Goal: Task Accomplishment & Management: Use online tool/utility

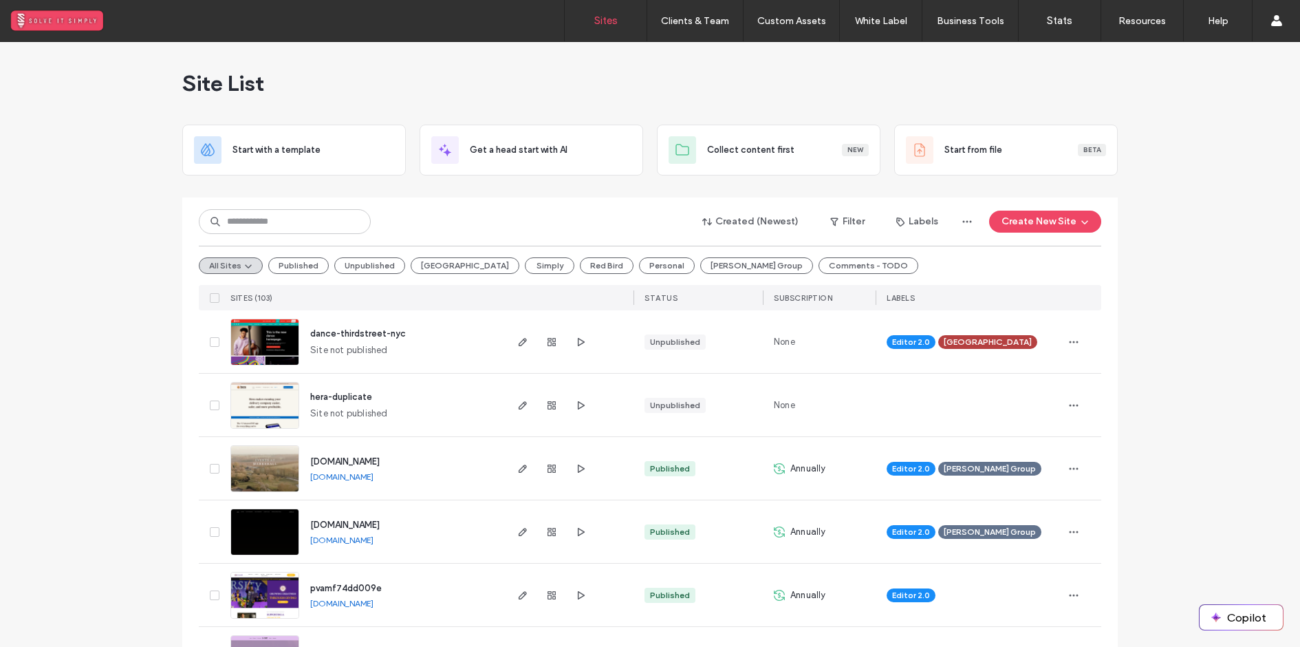
click at [433, 265] on button "Third Street" at bounding box center [465, 265] width 109 height 17
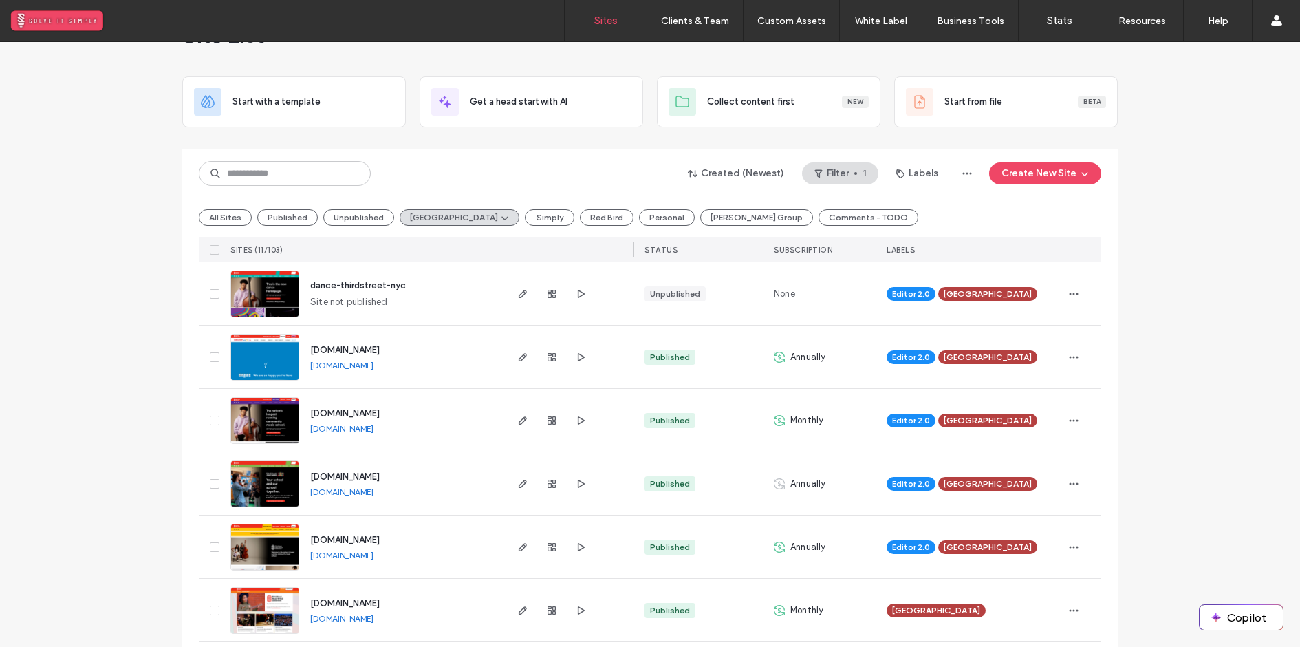
scroll to position [54, 0]
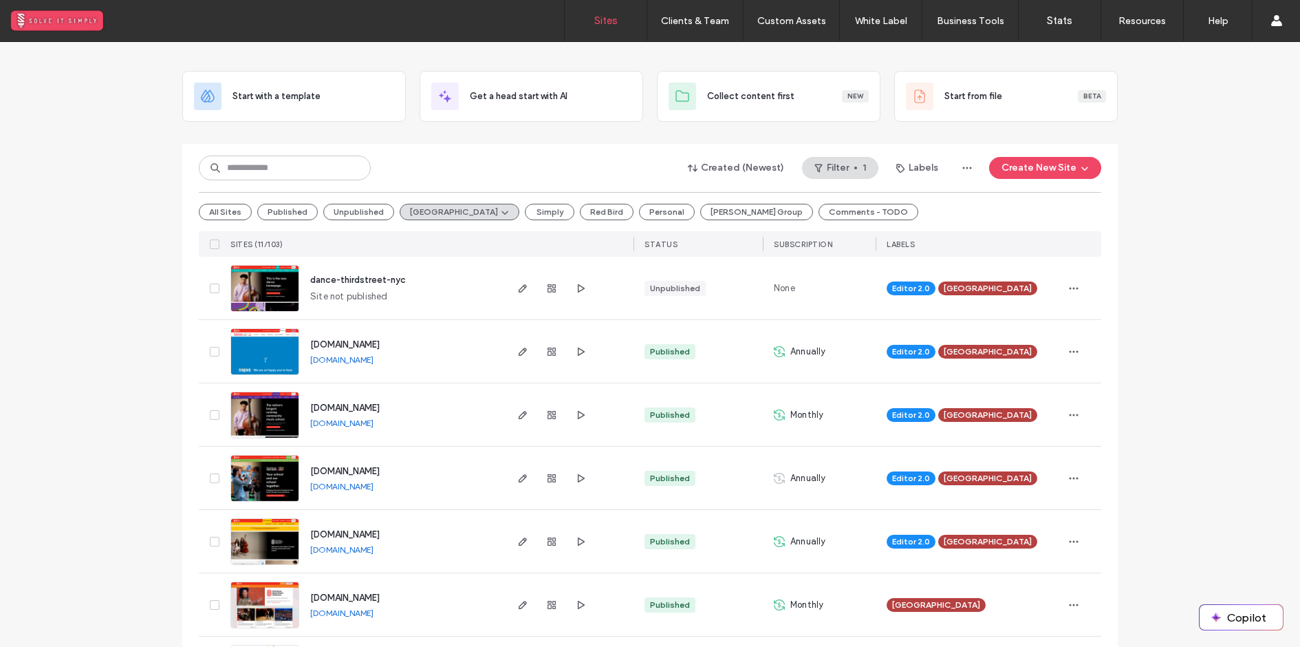
click at [373, 340] on span "preschool.thirdstreet.nyc" at bounding box center [344, 344] width 69 height 10
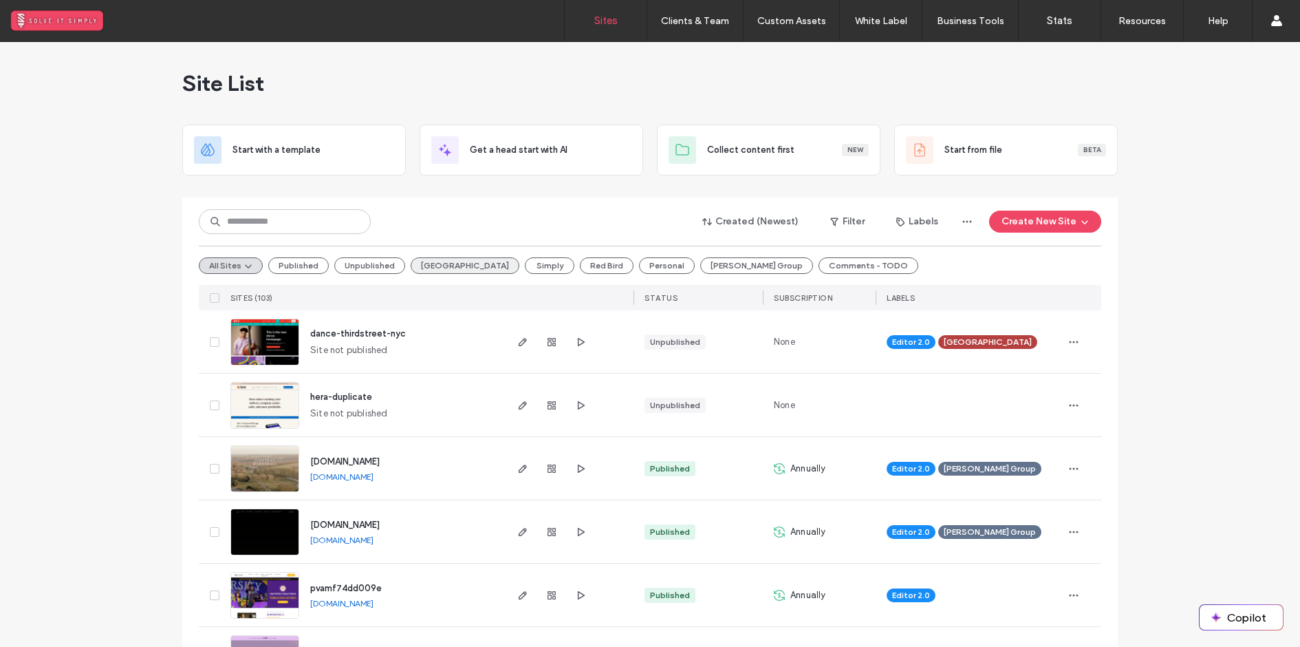
click at [432, 264] on button "Third Street" at bounding box center [465, 265] width 109 height 17
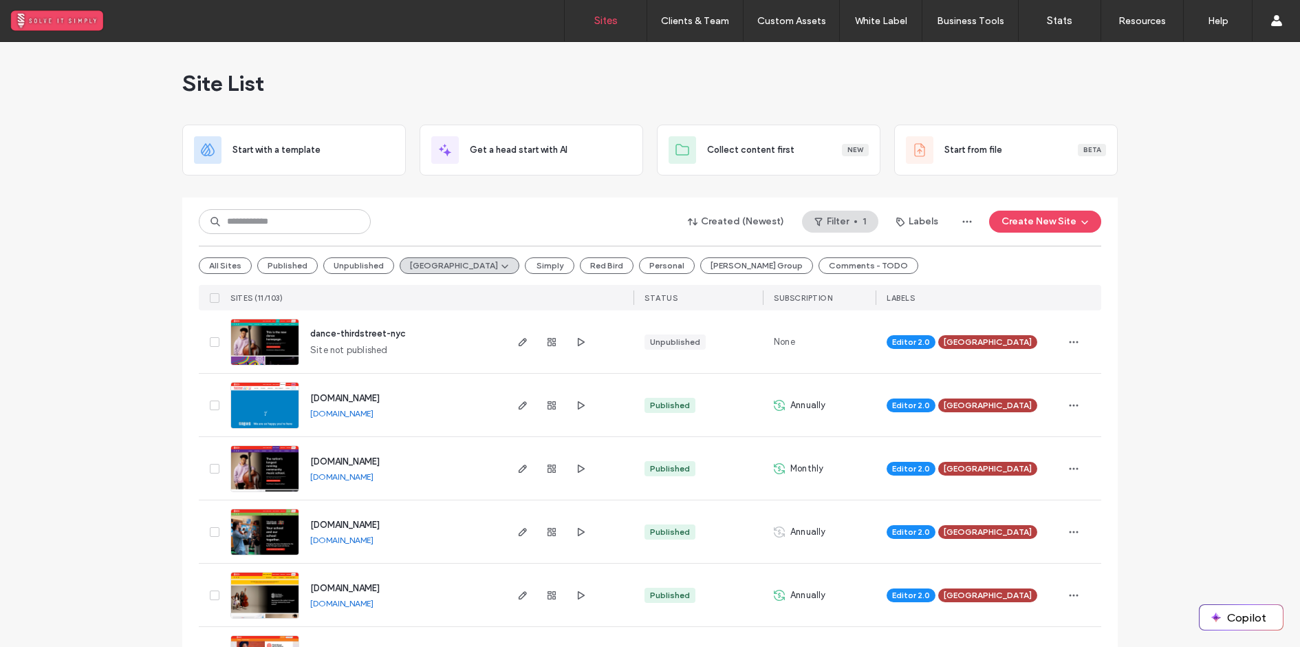
click at [345, 587] on span "www.thirdstreet.nyc" at bounding box center [344, 588] width 69 height 10
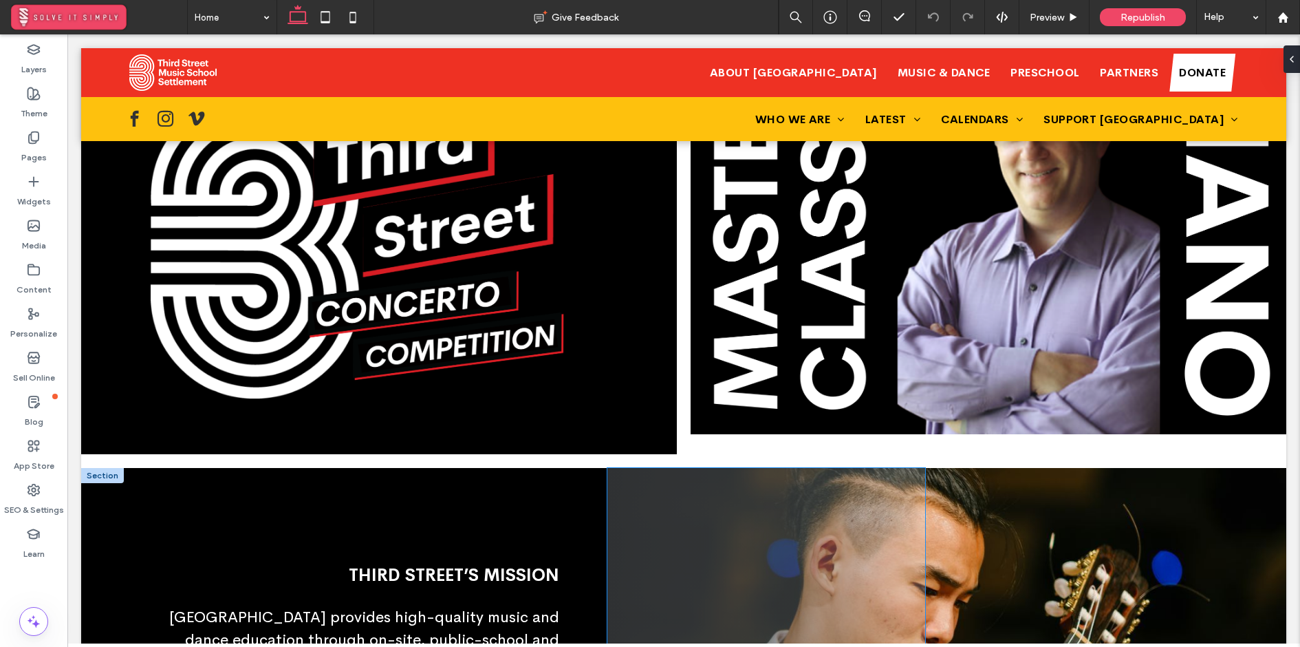
scroll to position [886, 0]
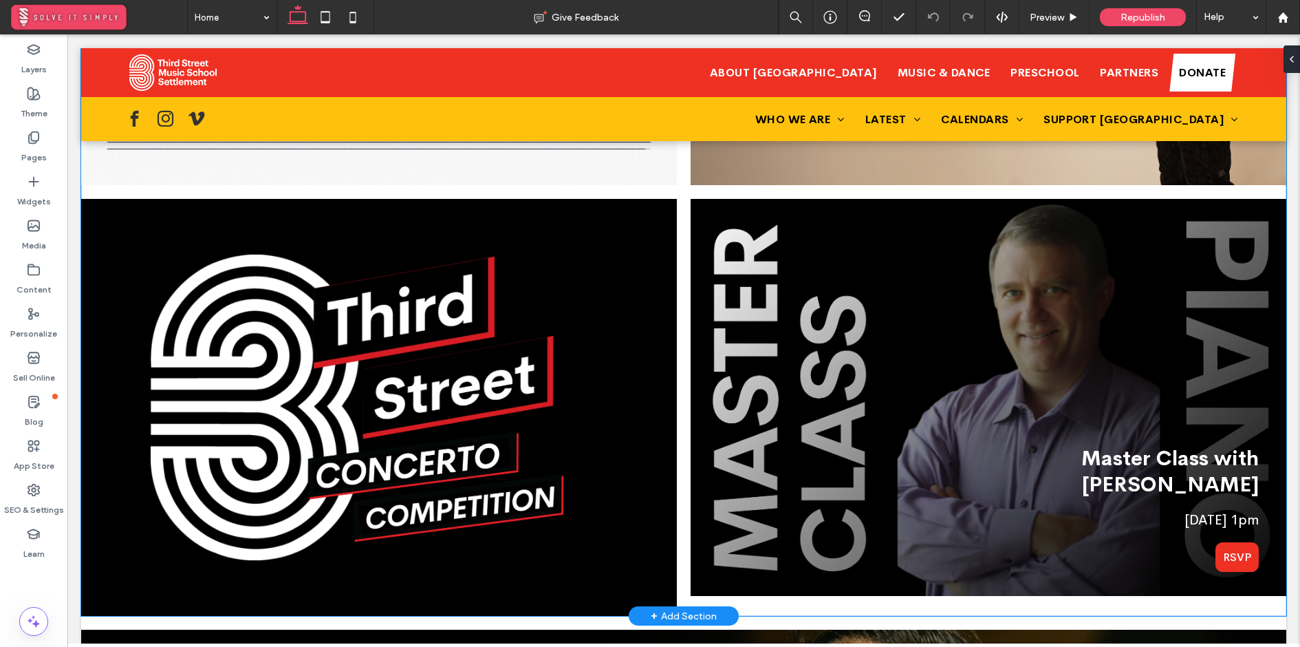
click at [745, 433] on img at bounding box center [989, 398] width 596 height 398
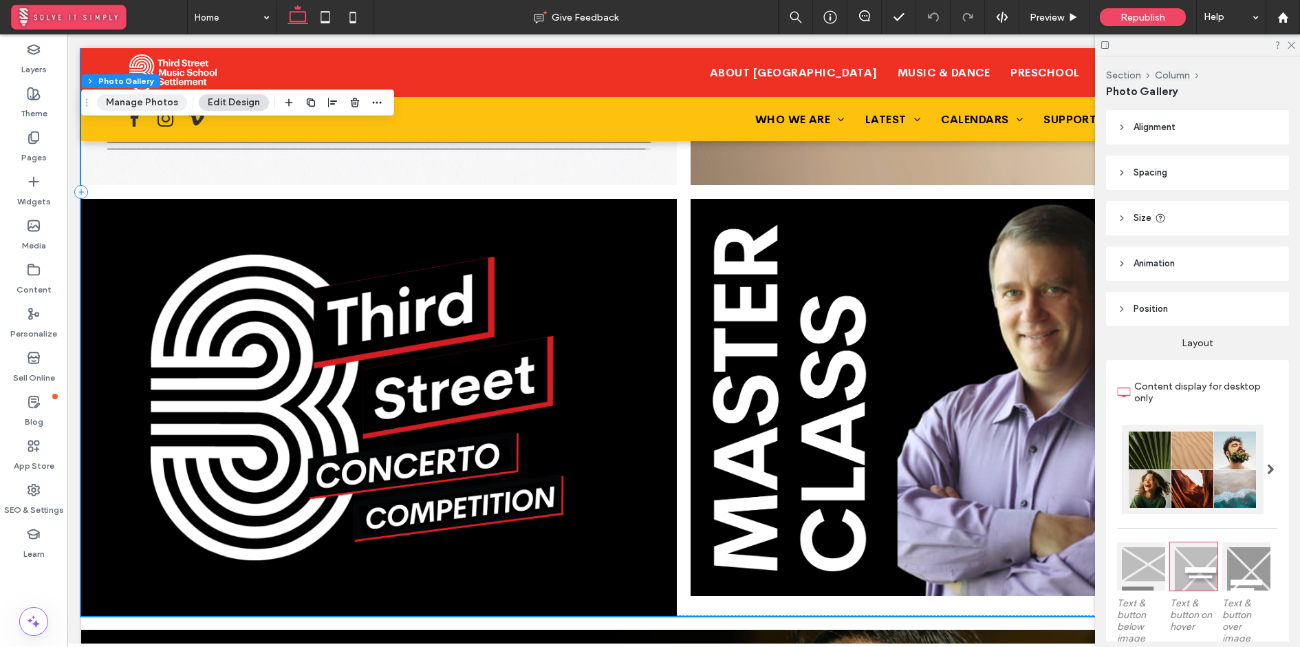
click at [127, 103] on button "Manage Photos" at bounding box center [142, 102] width 90 height 17
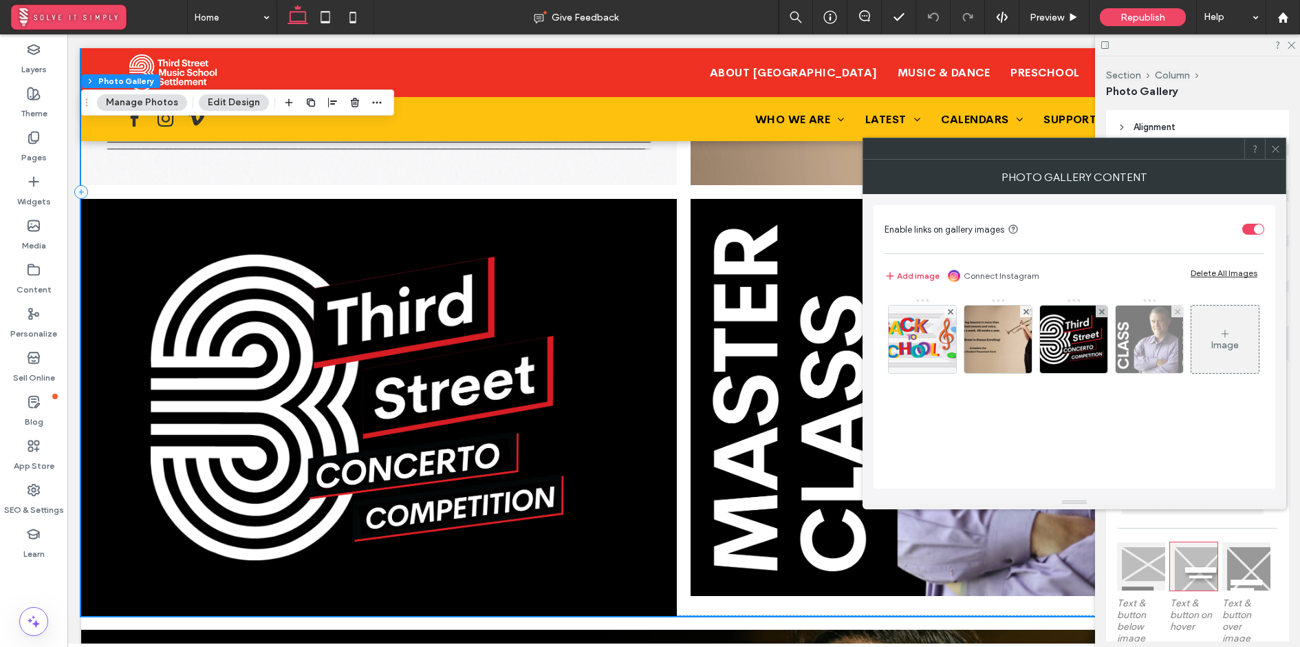
click at [1148, 346] on img at bounding box center [1150, 339] width 101 height 67
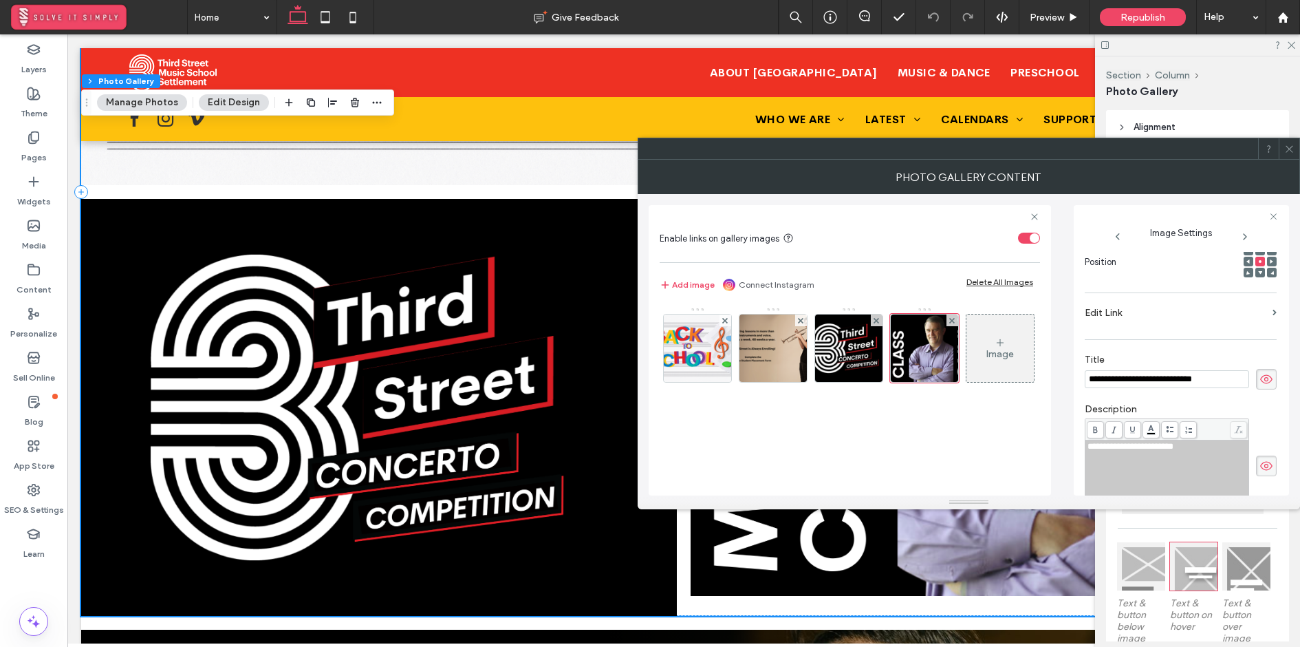
scroll to position [0, 0]
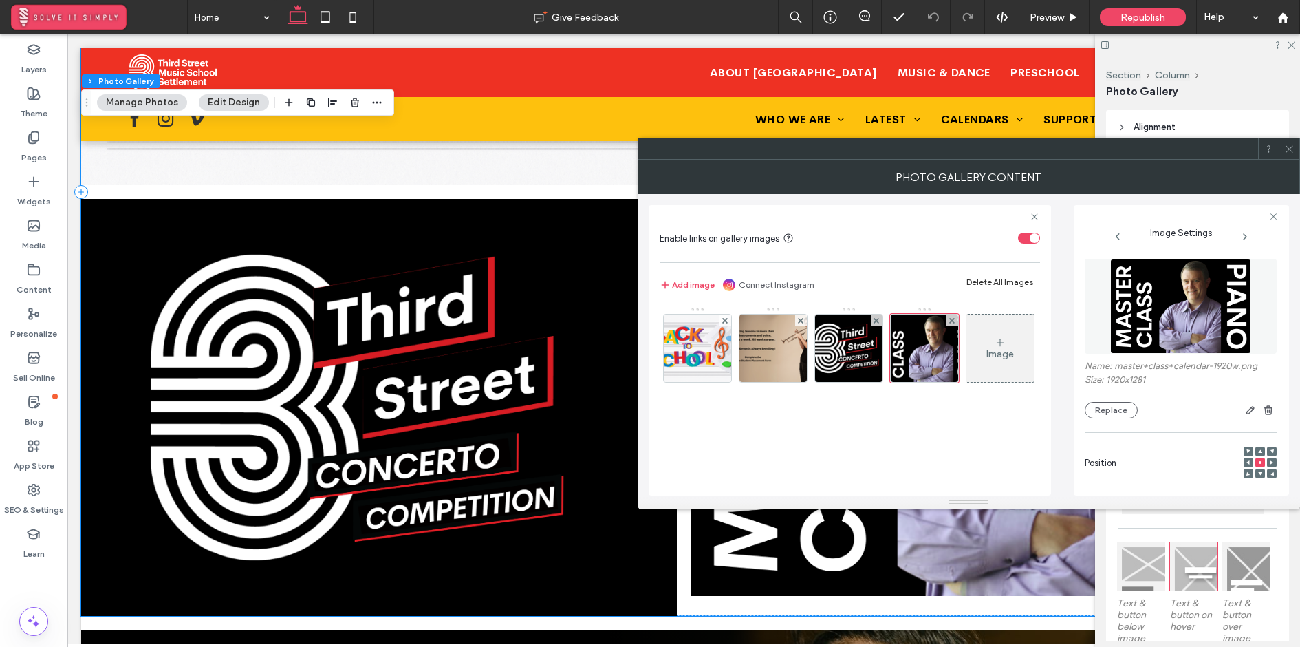
click at [1295, 156] on div at bounding box center [1289, 148] width 21 height 21
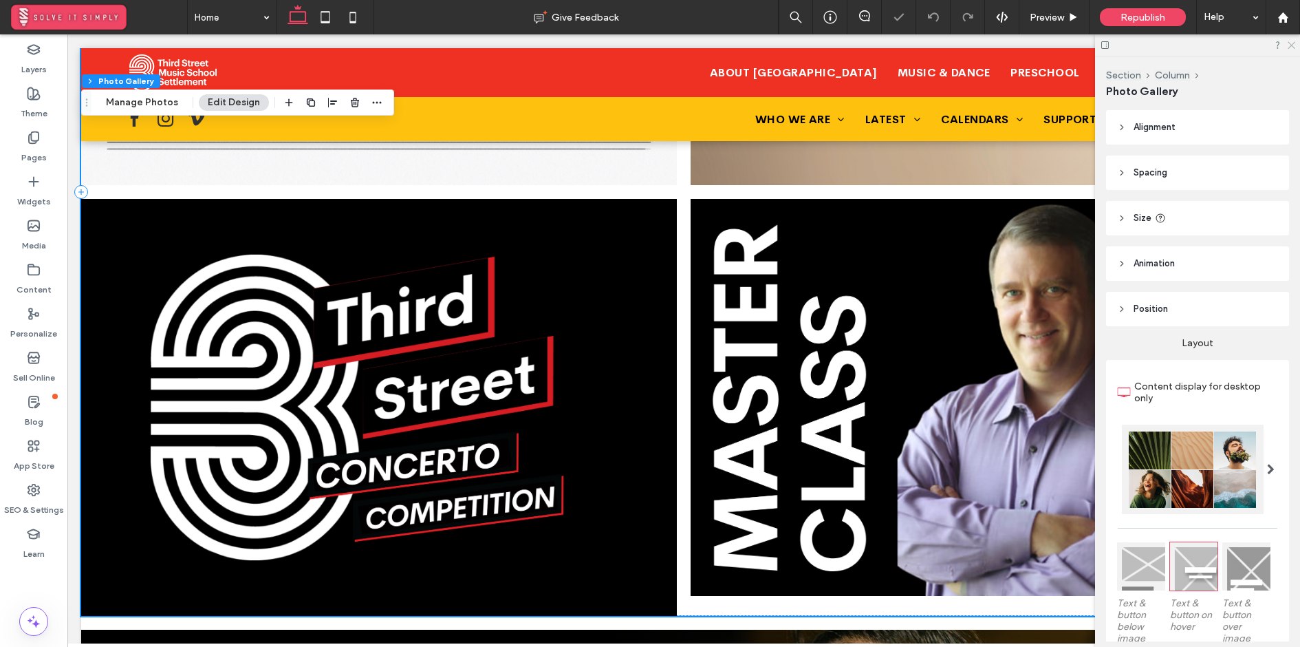
click at [1292, 46] on icon at bounding box center [1291, 44] width 9 height 9
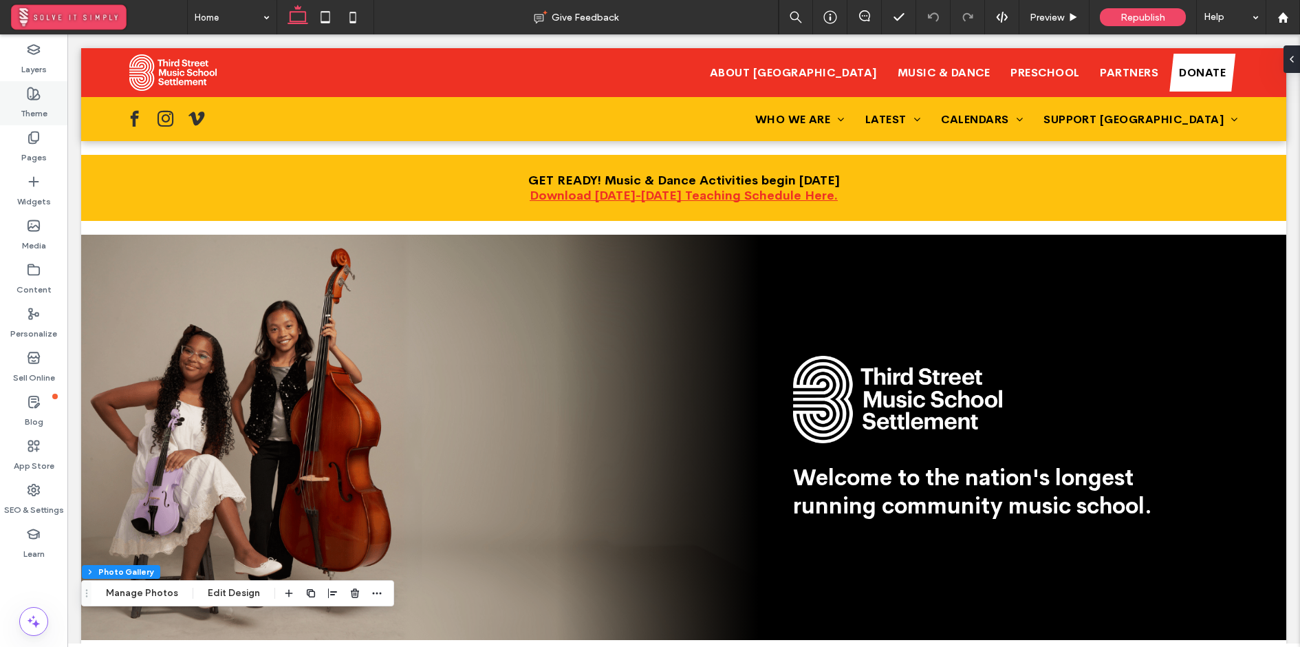
click at [42, 96] on div "Theme" at bounding box center [33, 103] width 67 height 44
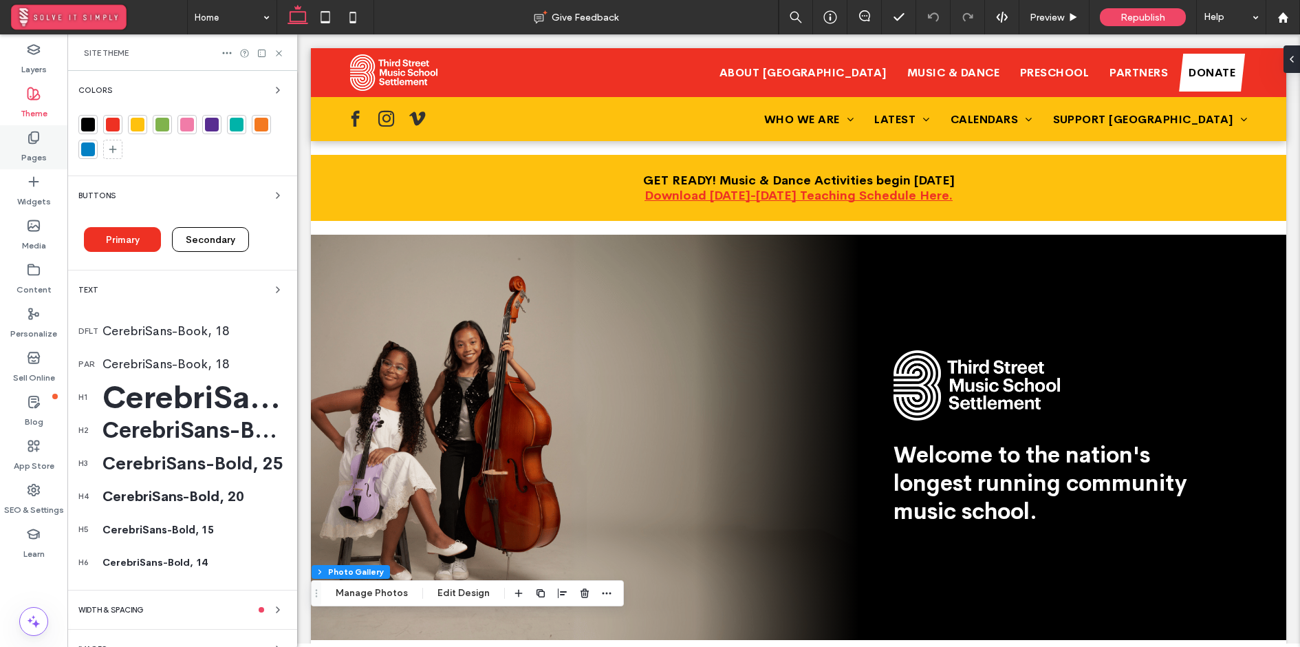
click at [39, 136] on use at bounding box center [34, 138] width 10 height 12
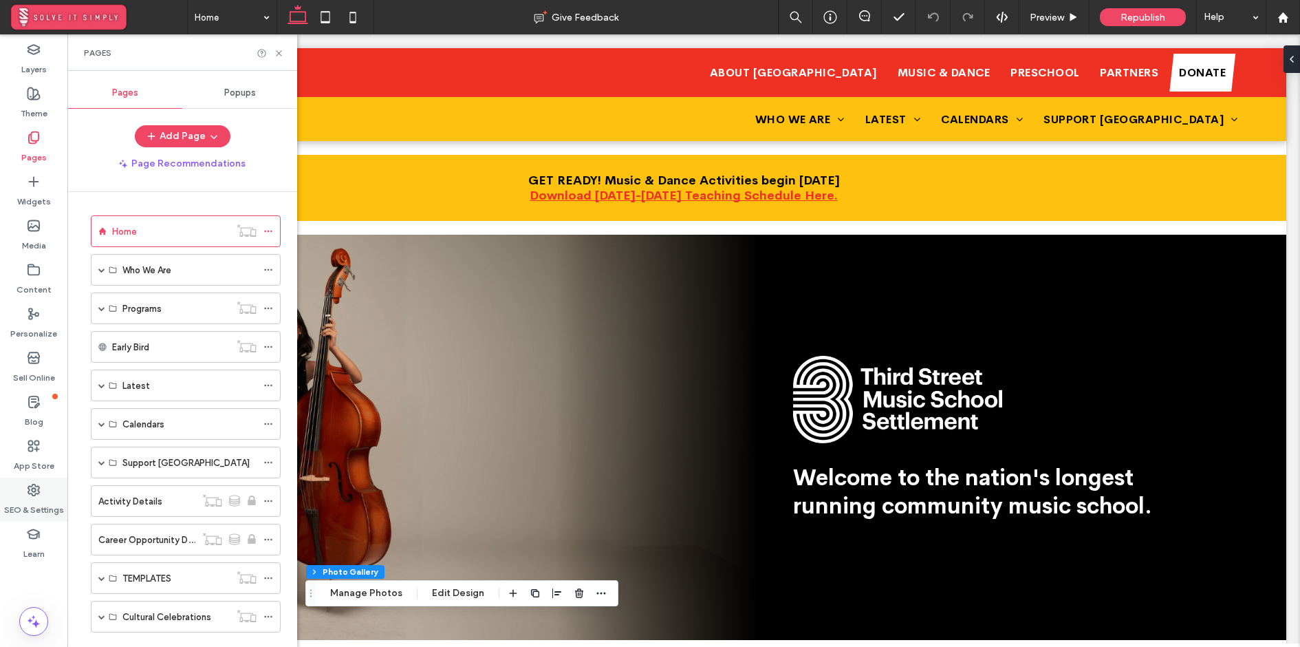
click at [42, 492] on div "SEO & Settings" at bounding box center [33, 500] width 67 height 44
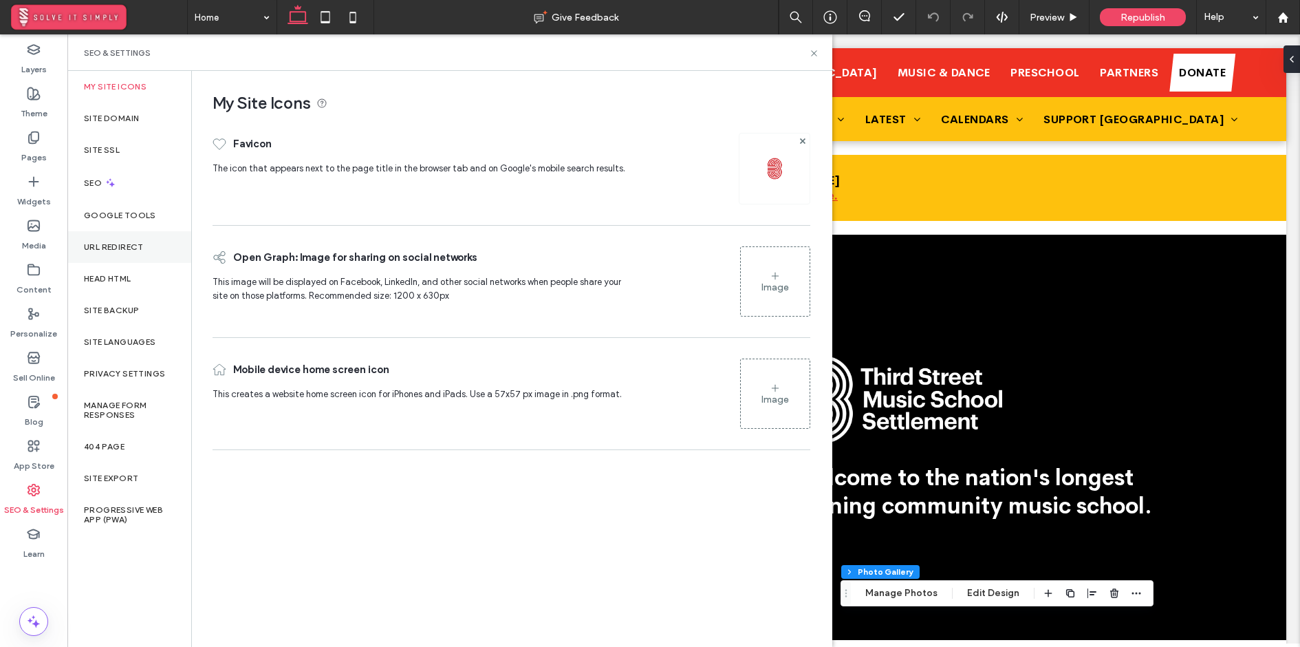
click at [136, 252] on div "URL Redirect" at bounding box center [129, 247] width 124 height 32
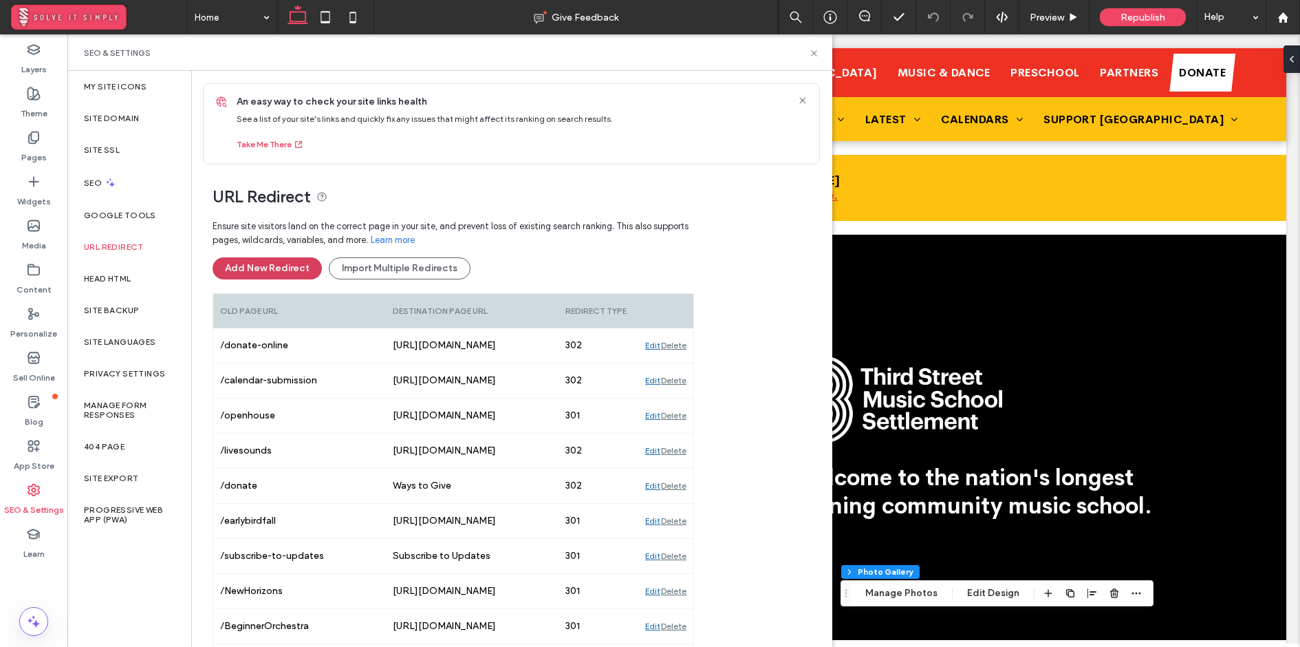
click at [268, 271] on button "Add New Redirect" at bounding box center [267, 268] width 109 height 22
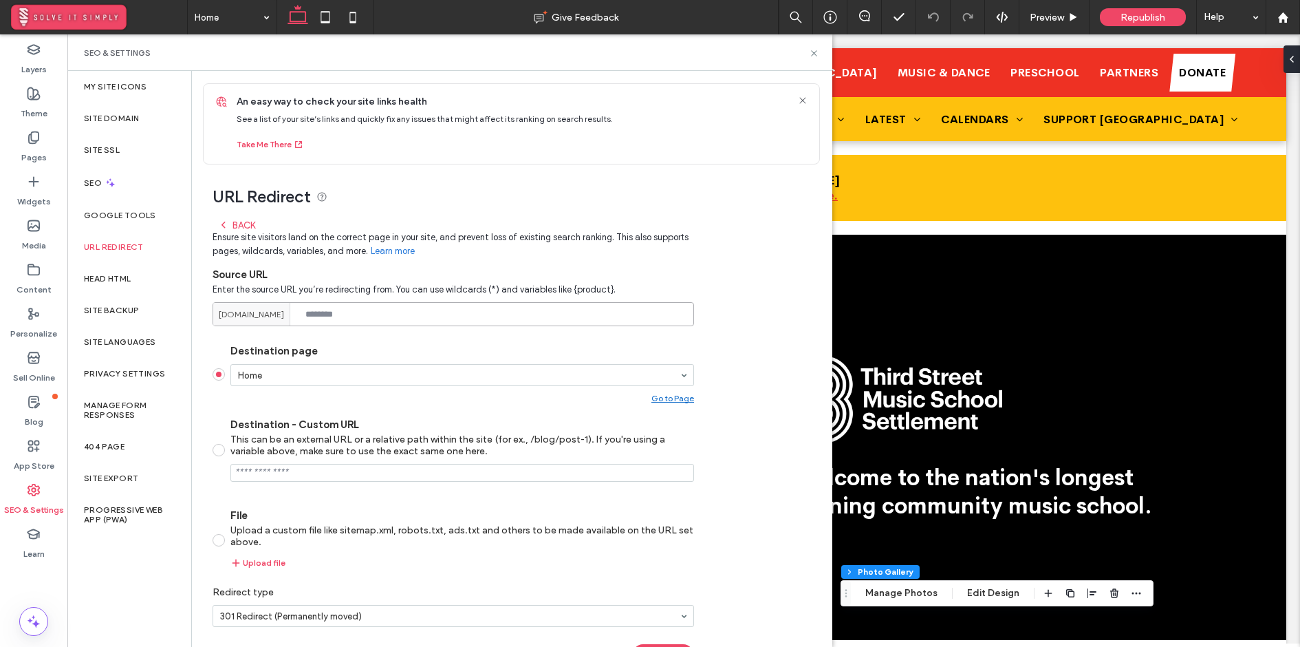
click at [321, 306] on input at bounding box center [454, 314] width 482 height 24
paste input "**********"
type input "**********"
click at [255, 447] on div "This can be an external URL or a relative path within the site (for ex., /blog/…" at bounding box center [463, 444] width 464 height 23
click at [316, 477] on input "Destination - Custom URL This can be an external URL or a relative path within …" at bounding box center [463, 473] width 464 height 18
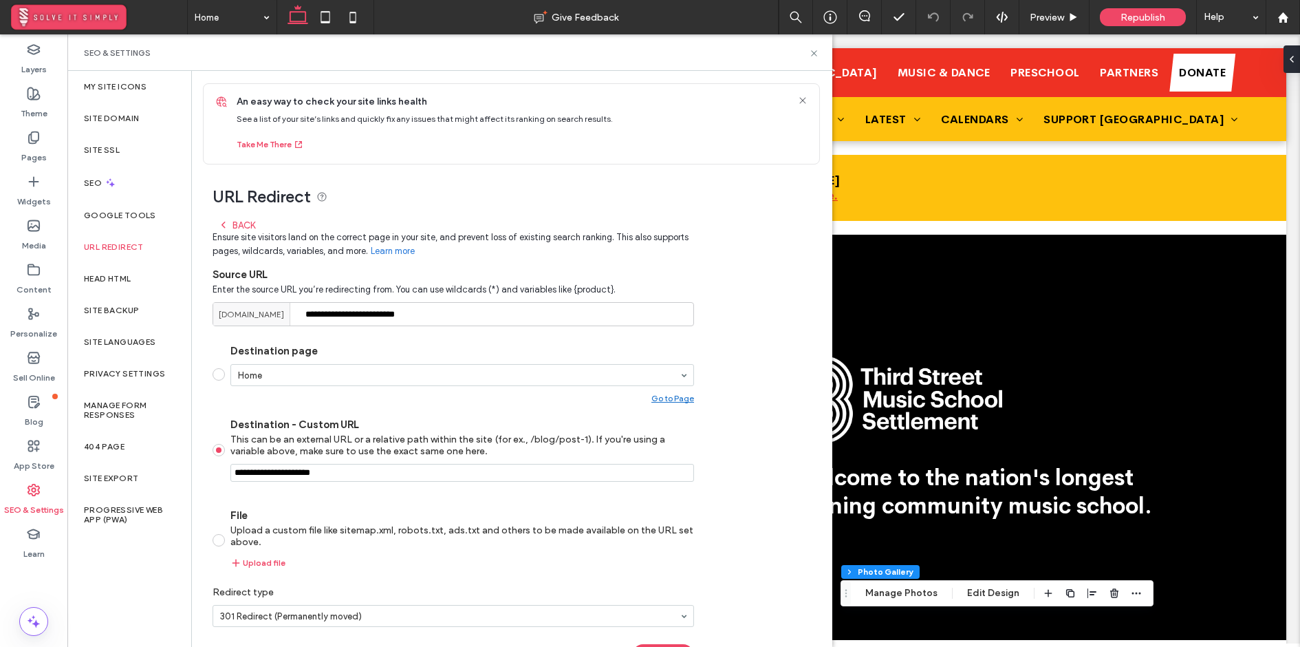
click at [316, 477] on input "Destination - Custom URL This can be an external URL or a relative path within …" at bounding box center [463, 473] width 464 height 18
paste input "**********"
type input "**********"
click at [409, 496] on section "Destination page Home Go to Page Destination - Custom URL This can be an extern…" at bounding box center [454, 456] width 482 height 246
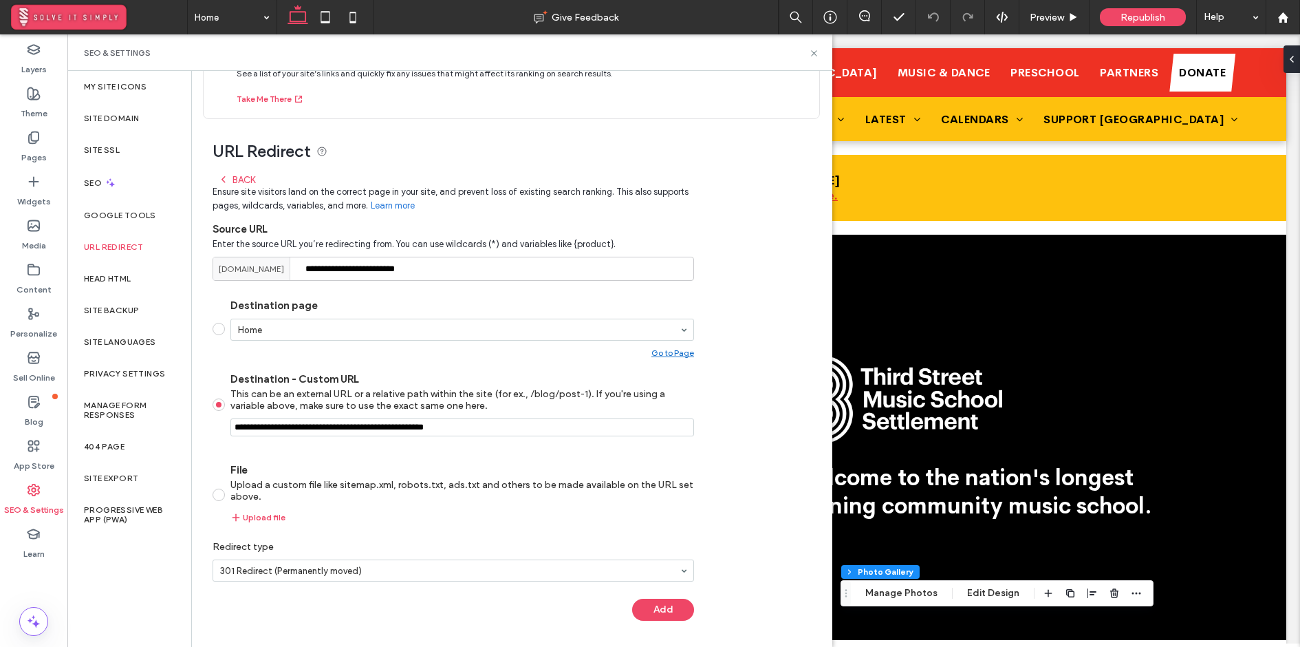
scroll to position [46, 0]
click at [648, 599] on button "Add" at bounding box center [663, 610] width 62 height 22
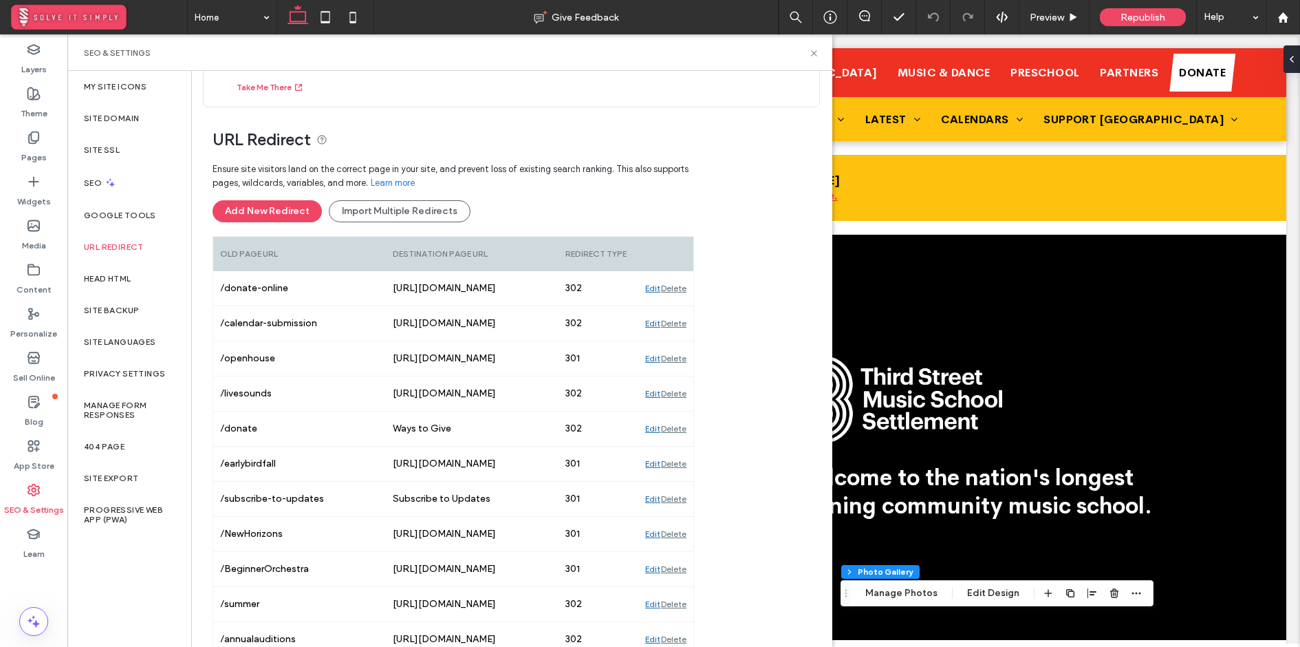
scroll to position [0, 0]
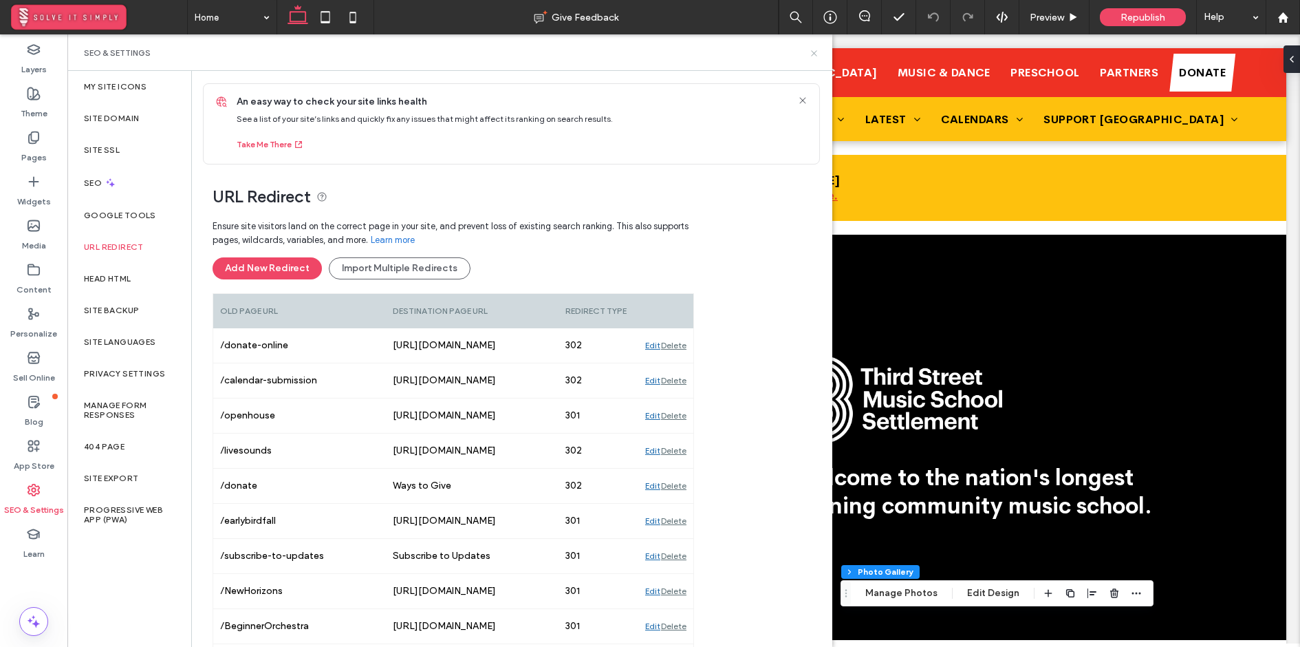
drag, startPoint x: 817, startPoint y: 52, endPoint x: 705, endPoint y: 6, distance: 121.3
click at [817, 52] on icon at bounding box center [814, 53] width 10 height 10
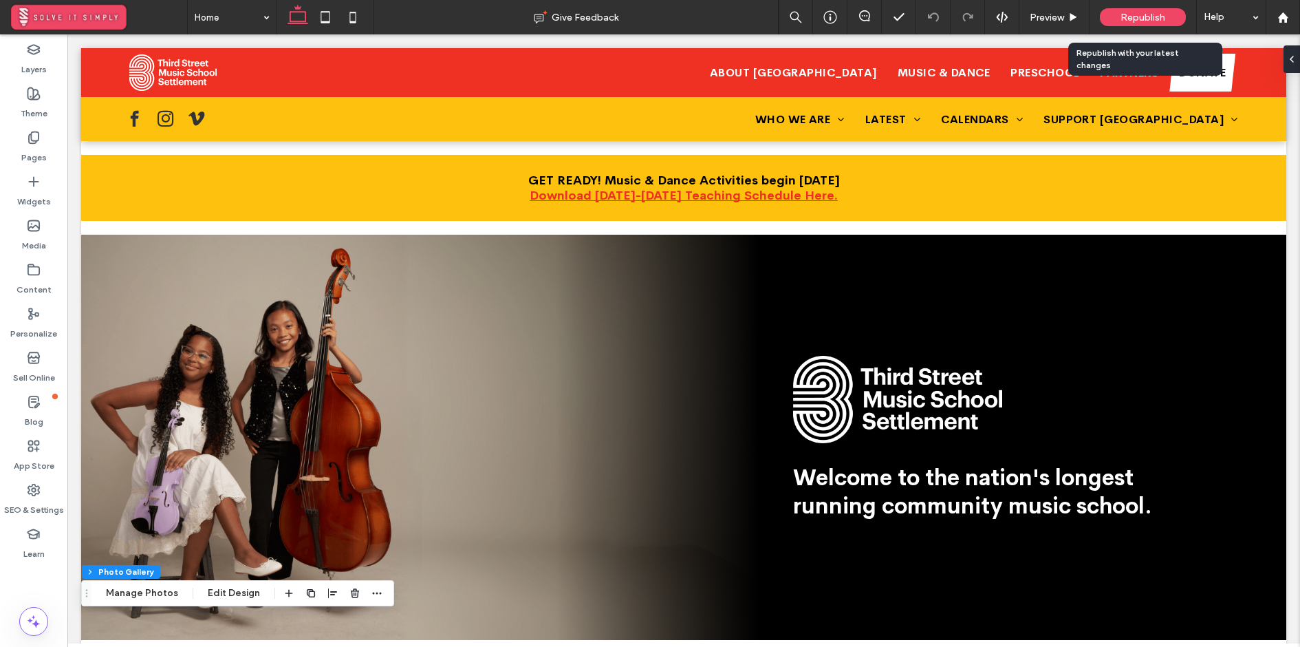
click at [1156, 17] on span "Republish" at bounding box center [1143, 18] width 45 height 12
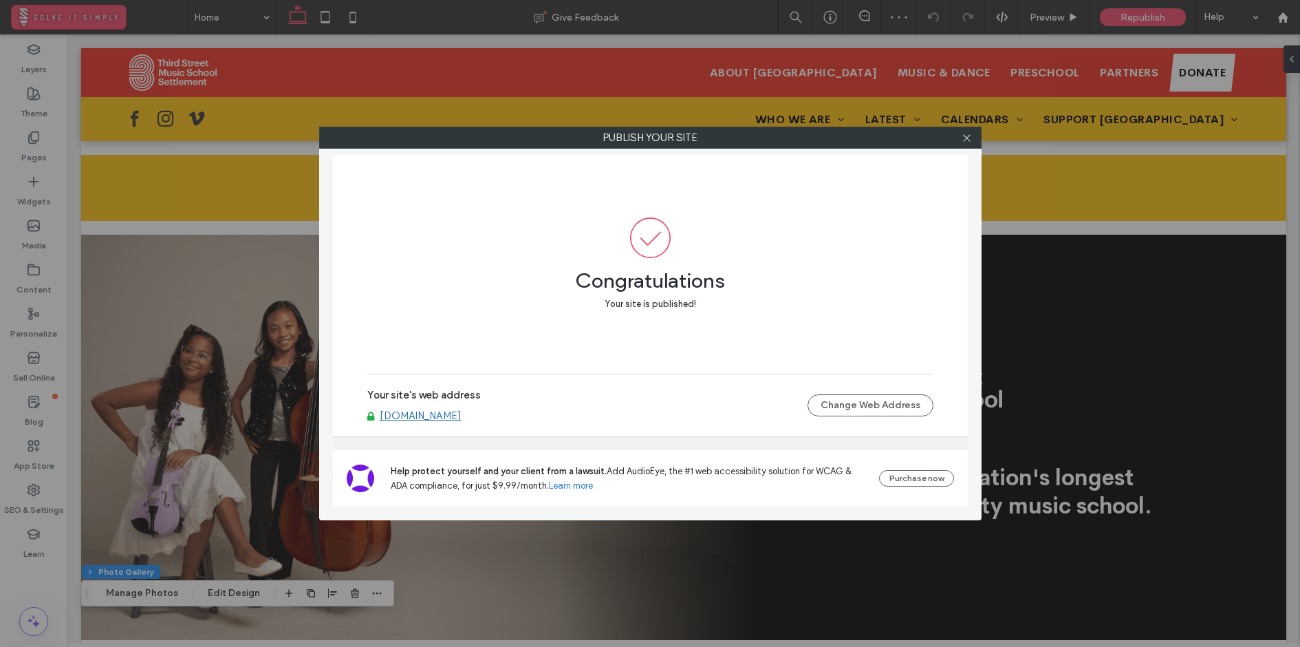
click at [1281, 18] on div "Publish your site Congratulations Your site is published! Your site's web addre…" at bounding box center [650, 323] width 1300 height 647
click at [969, 136] on use at bounding box center [966, 137] width 7 height 7
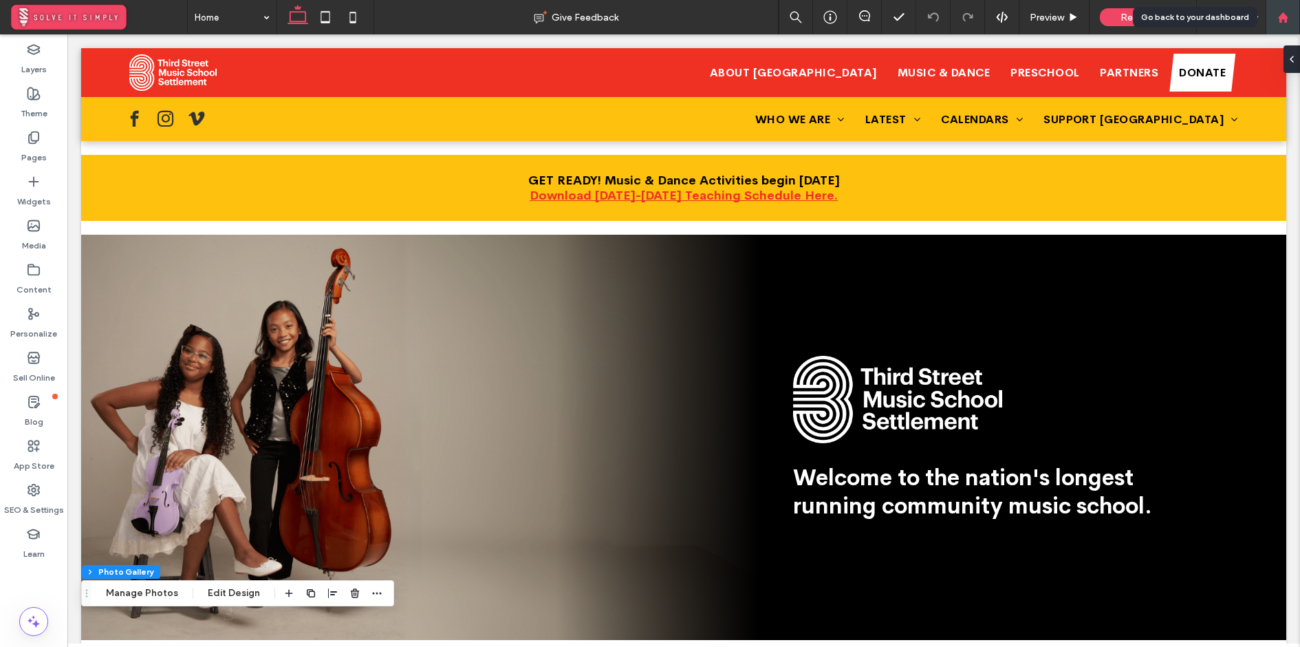
click at [1285, 12] on icon at bounding box center [1284, 18] width 12 height 12
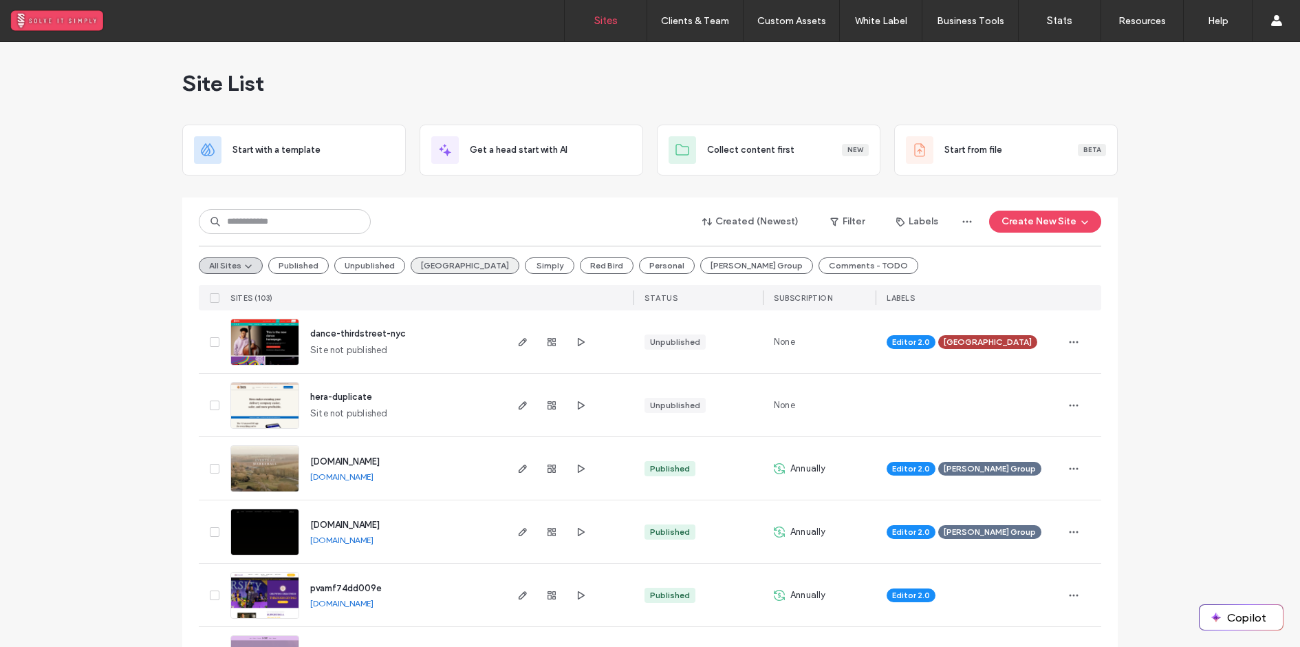
click at [452, 268] on button "Third Street" at bounding box center [465, 265] width 109 height 17
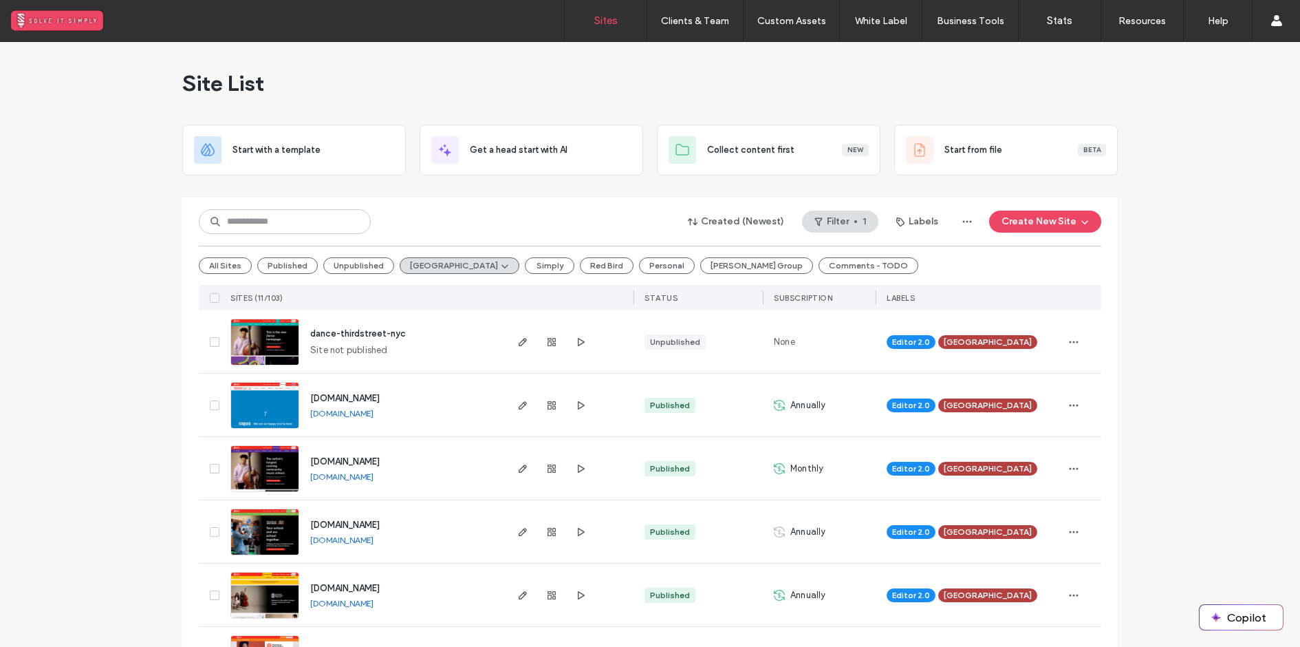
click at [365, 396] on span "preschool.thirdstreet.nyc" at bounding box center [344, 398] width 69 height 10
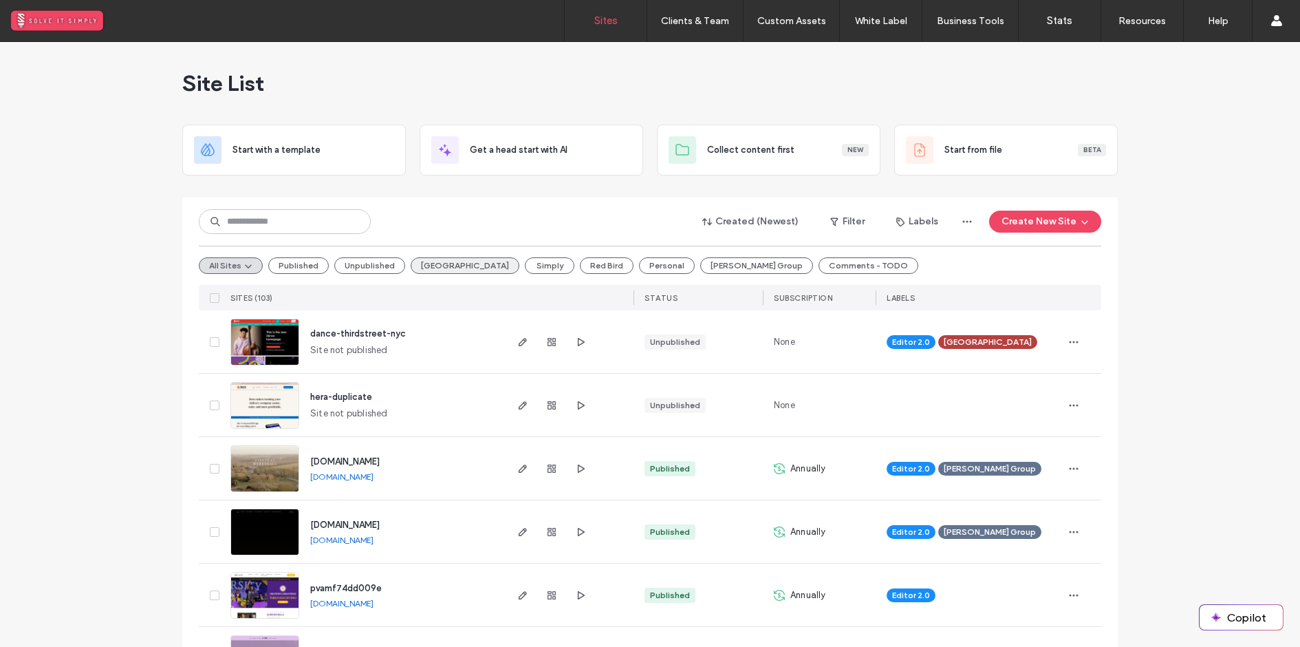
click at [443, 265] on button "[GEOGRAPHIC_DATA]" at bounding box center [465, 265] width 109 height 17
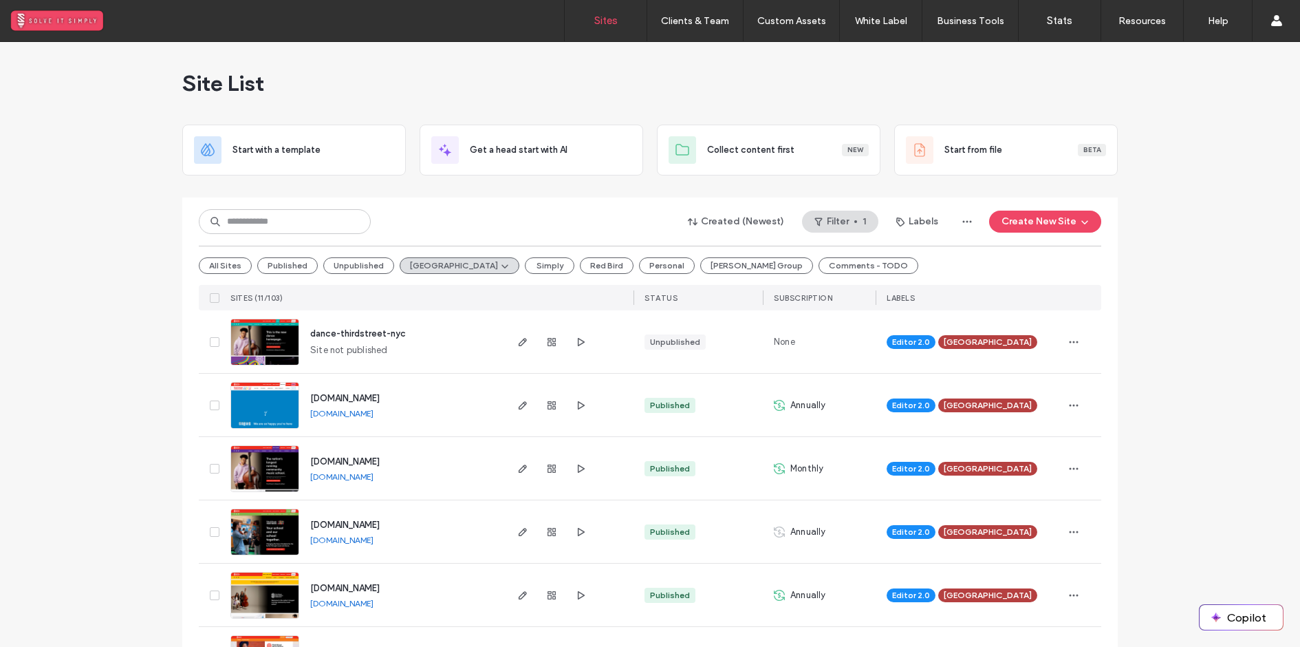
click at [341, 393] on span "[DOMAIN_NAME]" at bounding box center [344, 398] width 69 height 10
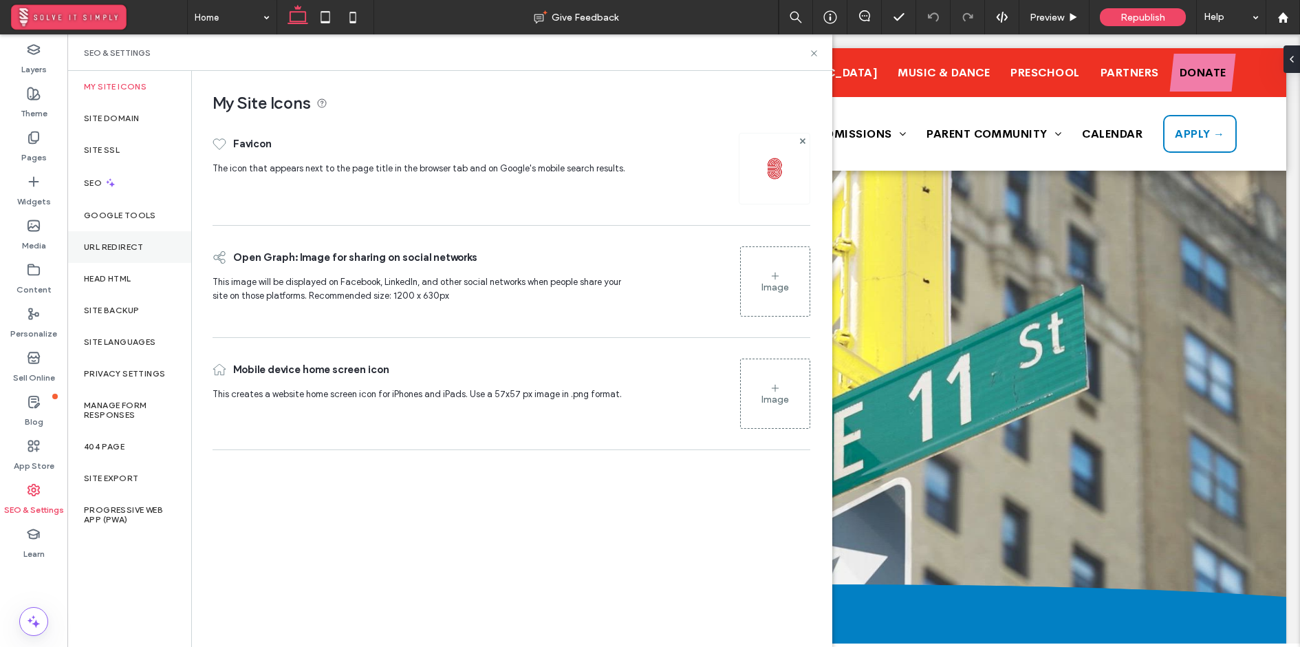
click at [113, 248] on label "URL Redirect" at bounding box center [114, 247] width 60 height 10
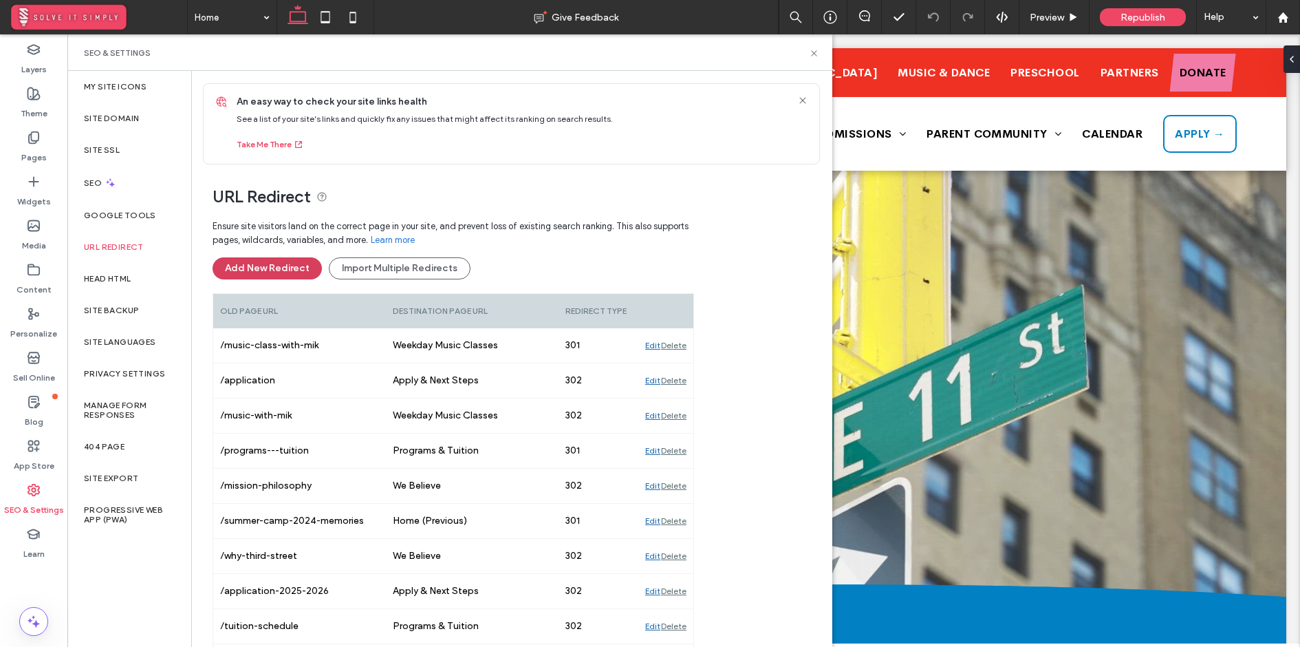
click at [279, 267] on button "Add New Redirect" at bounding box center [267, 268] width 109 height 22
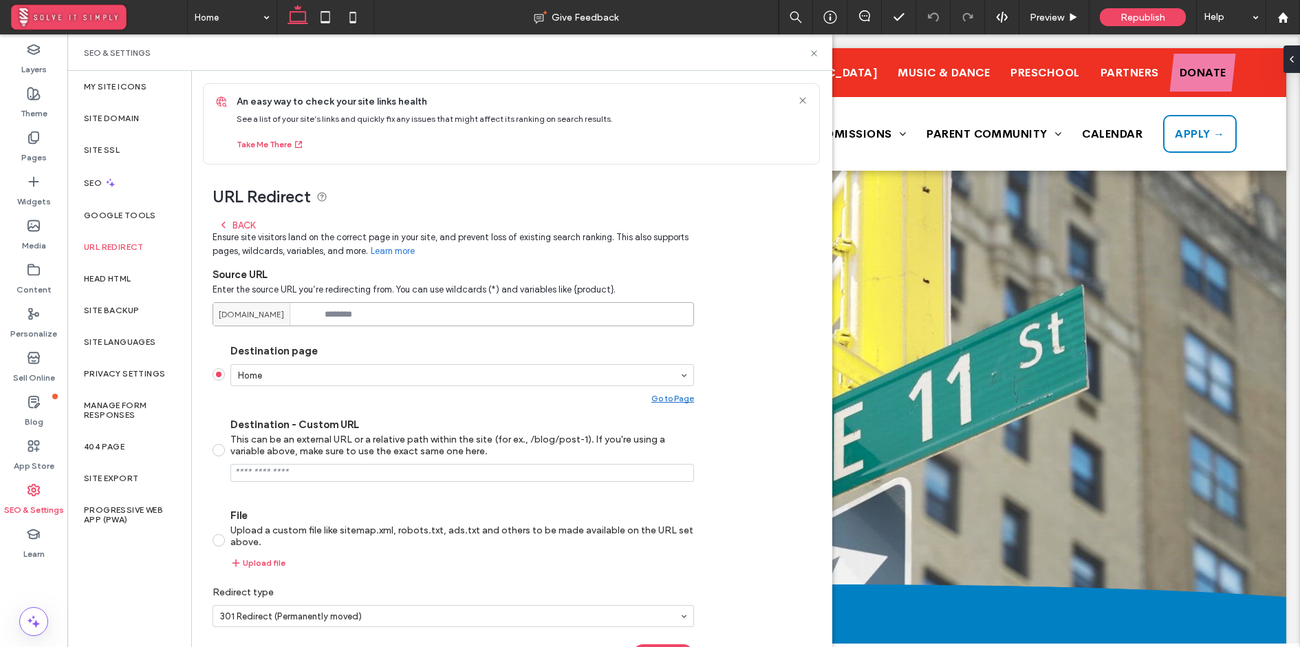
click at [360, 317] on input at bounding box center [454, 314] width 482 height 24
paste input "**********"
type input "**********"
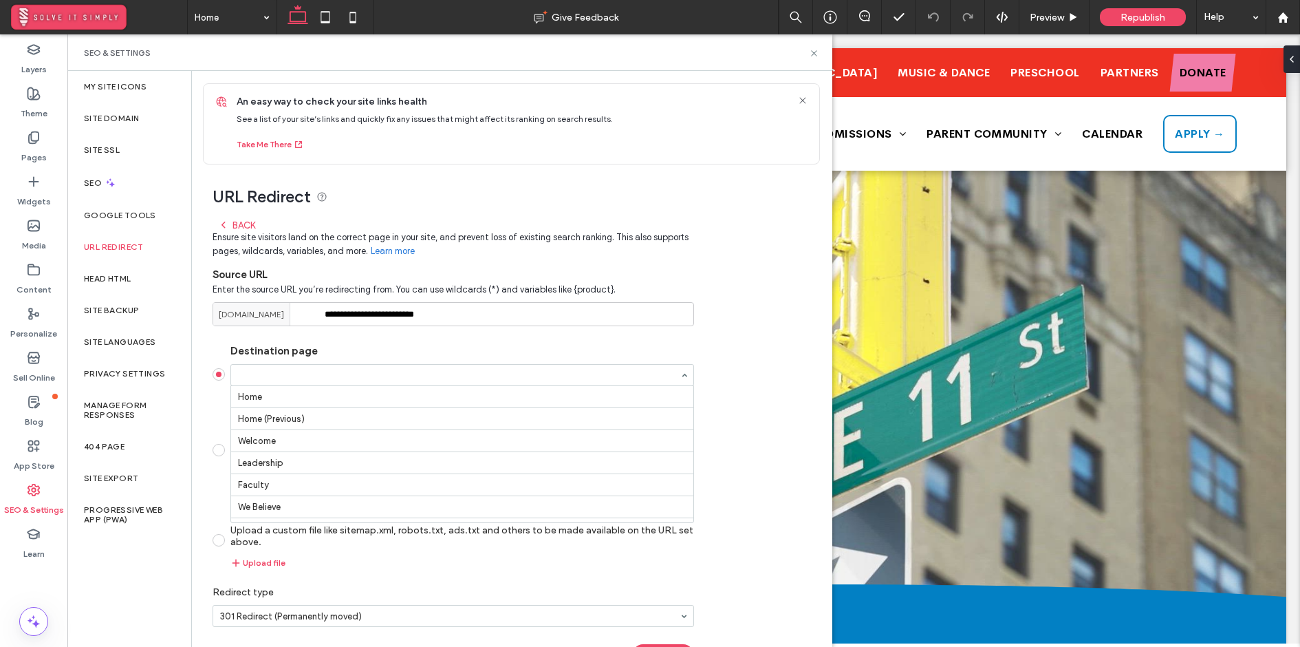
scroll to position [244, 0]
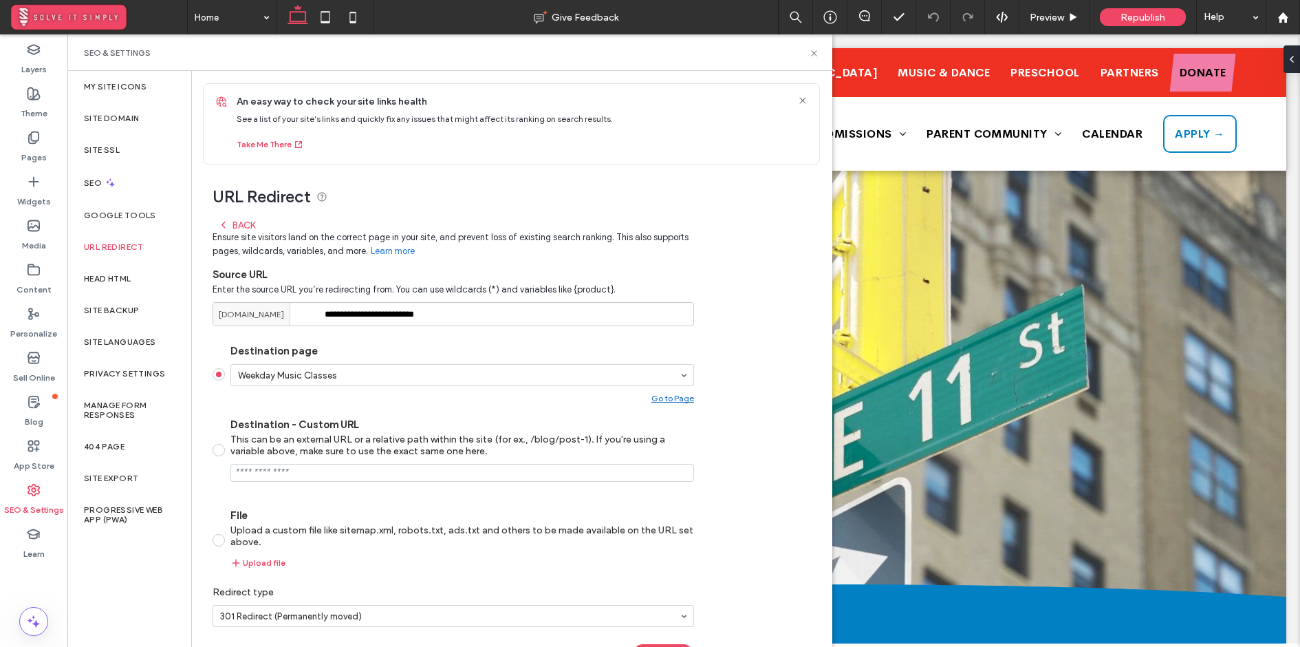
click at [753, 374] on div "**********" at bounding box center [506, 421] width 629 height 515
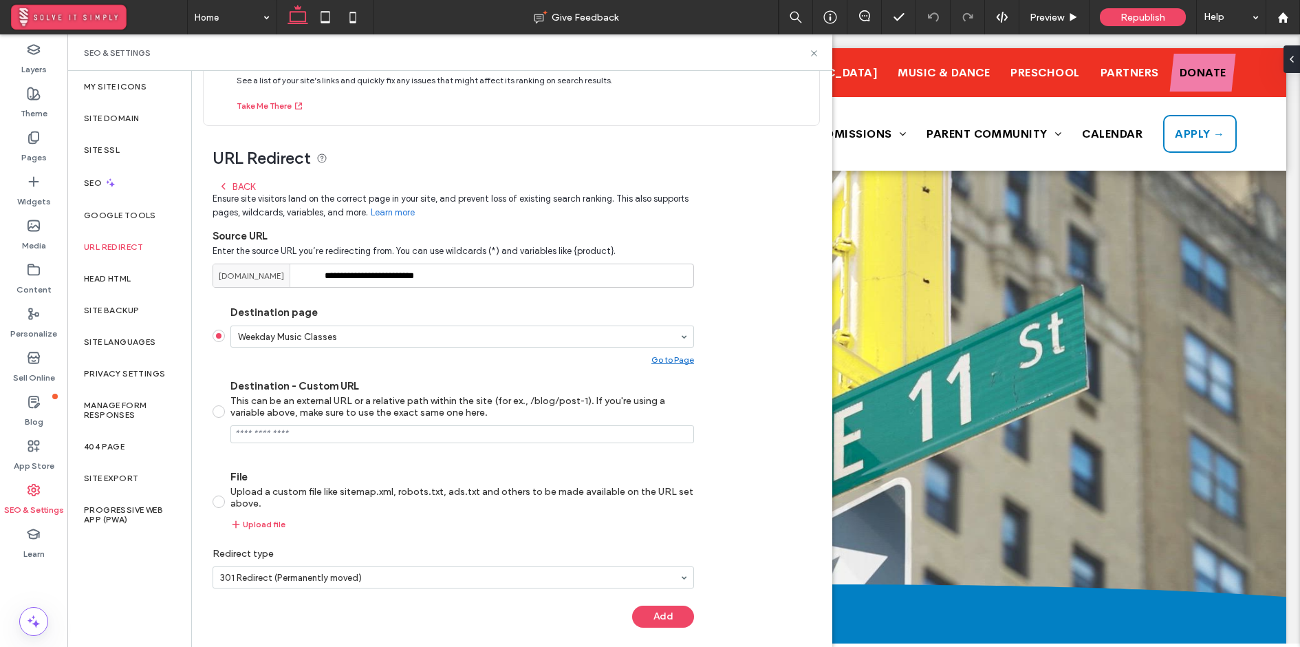
scroll to position [46, 0]
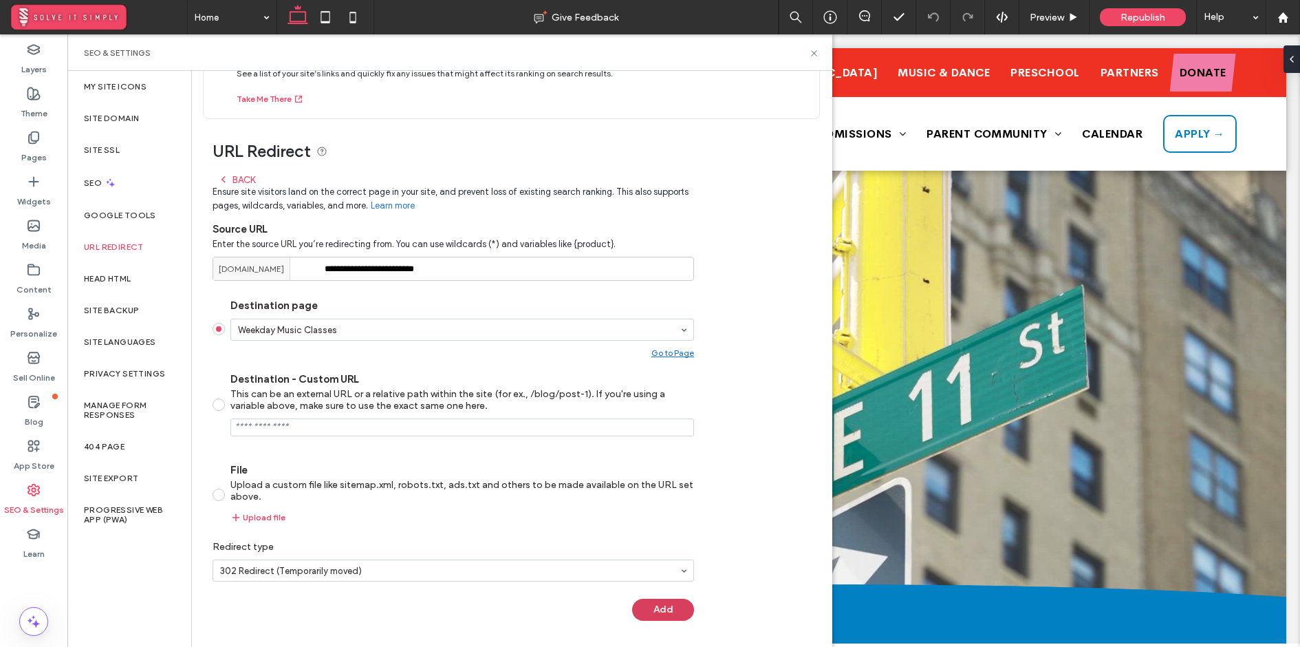
click at [656, 606] on button "Add" at bounding box center [663, 610] width 62 height 22
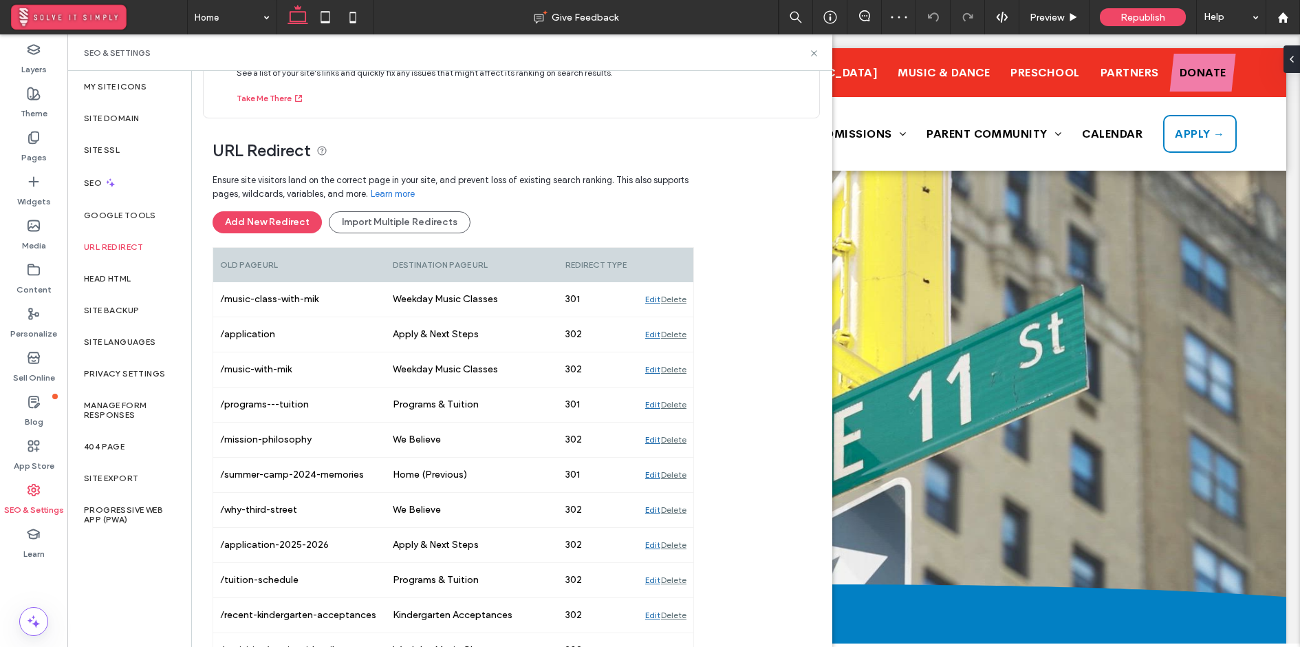
click at [814, 58] on div "SEO & Settings" at bounding box center [449, 52] width 765 height 36
click at [815, 55] on icon at bounding box center [814, 53] width 10 height 10
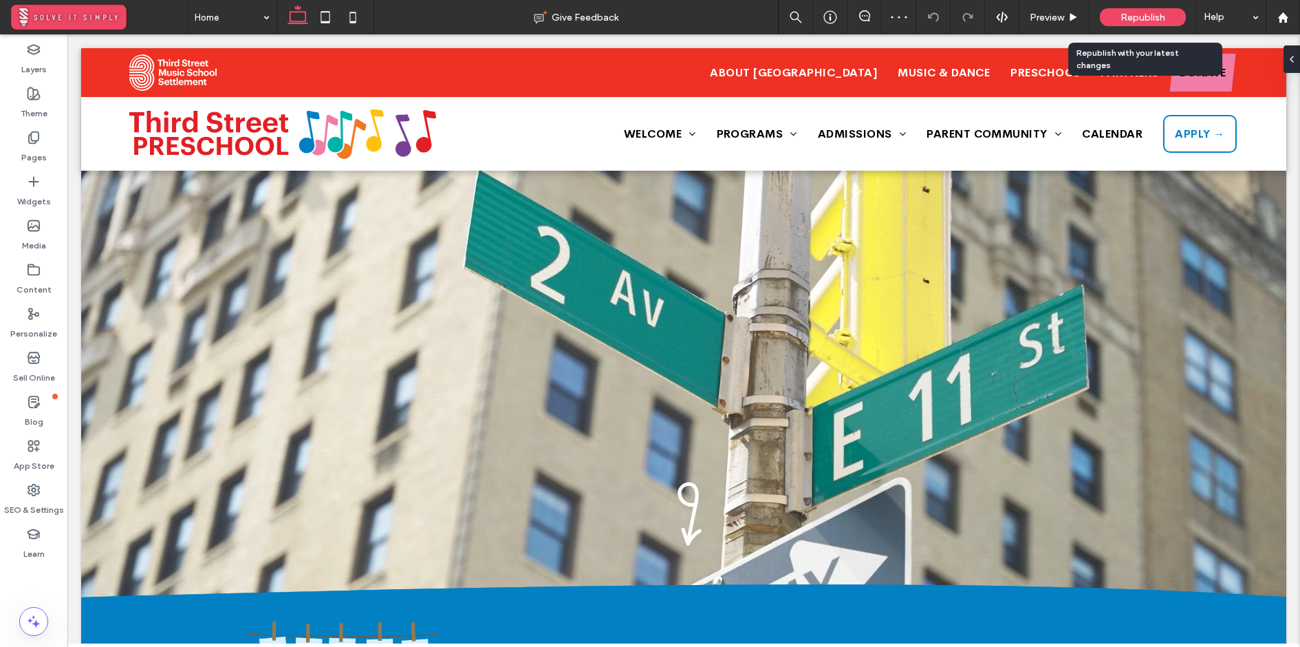
click at [1132, 21] on span "Republish" at bounding box center [1143, 18] width 45 height 12
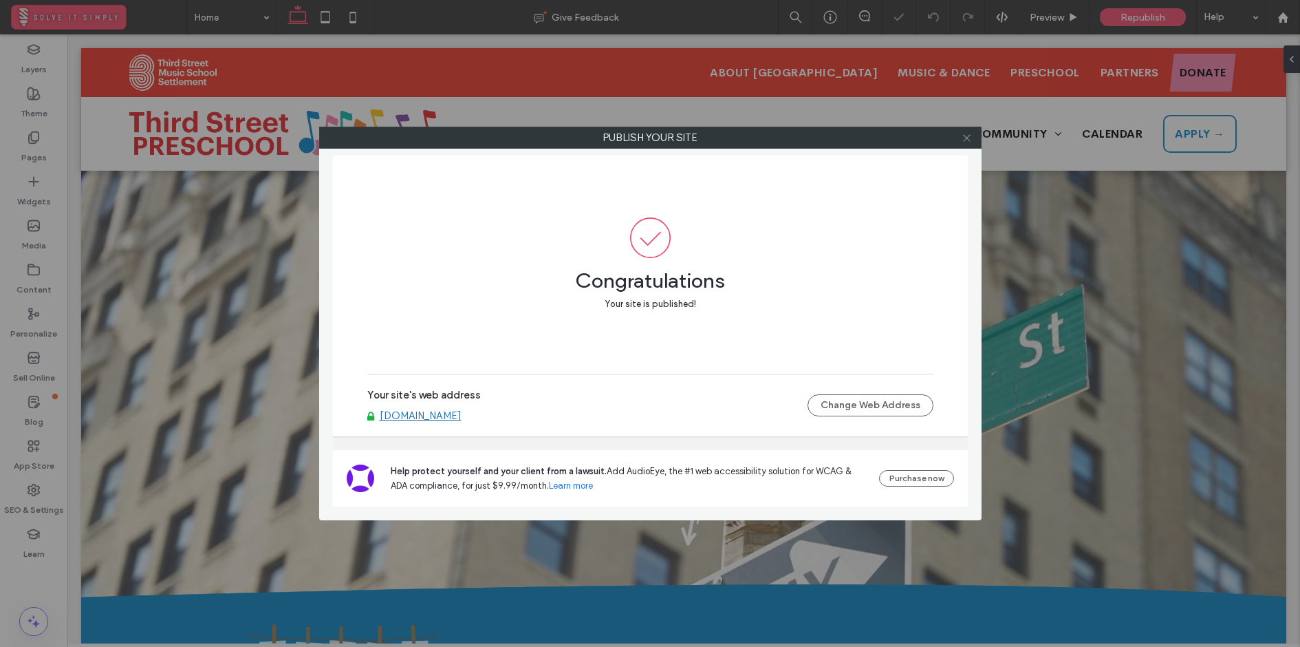
click at [968, 138] on icon at bounding box center [967, 138] width 10 height 10
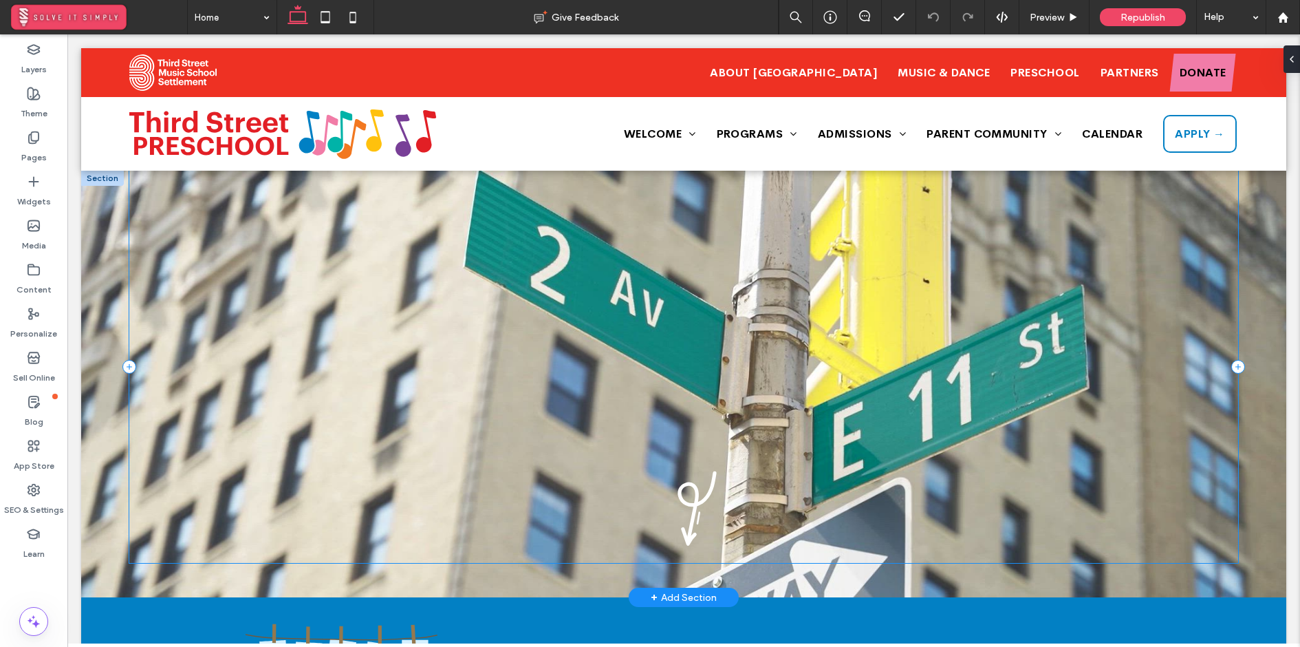
click at [471, 292] on div at bounding box center [683, 367] width 1109 height 392
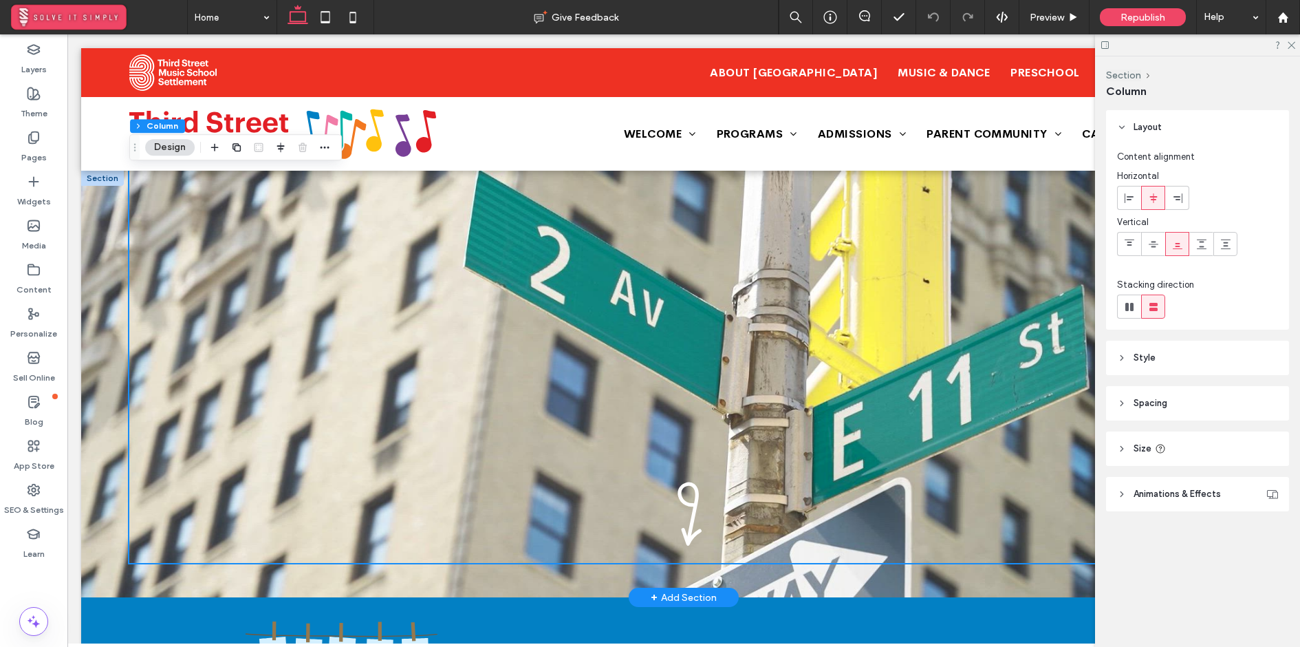
click at [89, 250] on div at bounding box center [684, 384] width 1206 height 427
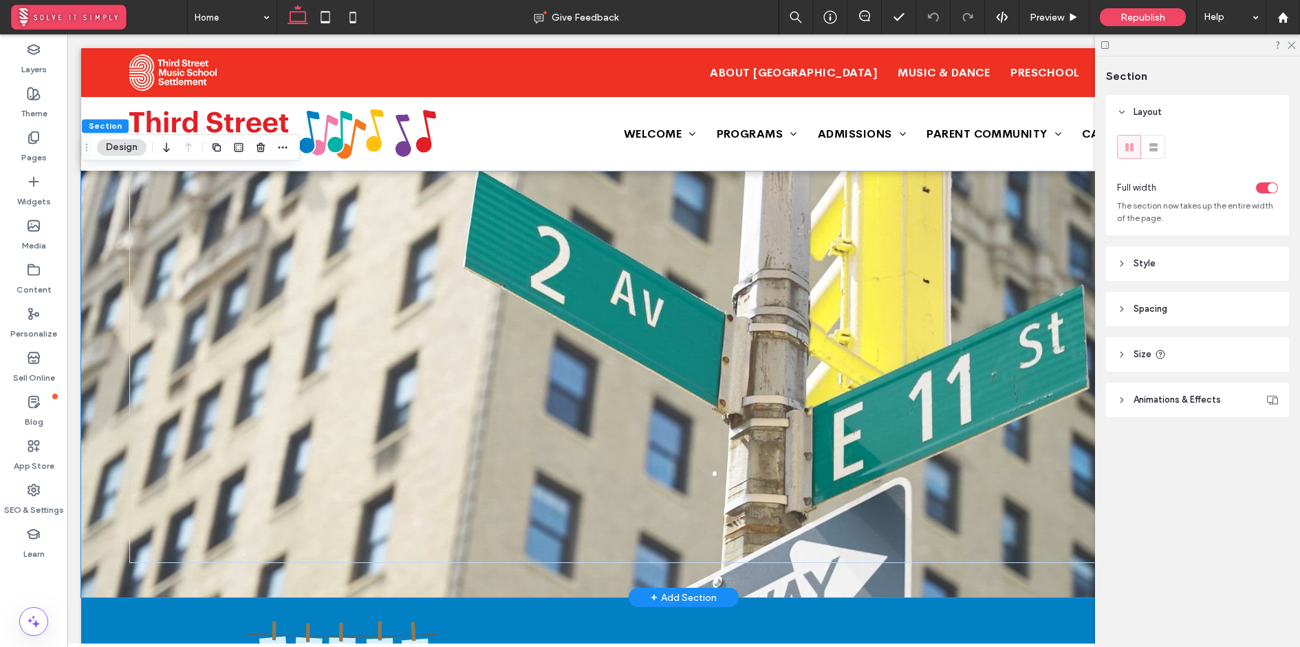
click at [93, 246] on div at bounding box center [684, 384] width 1206 height 427
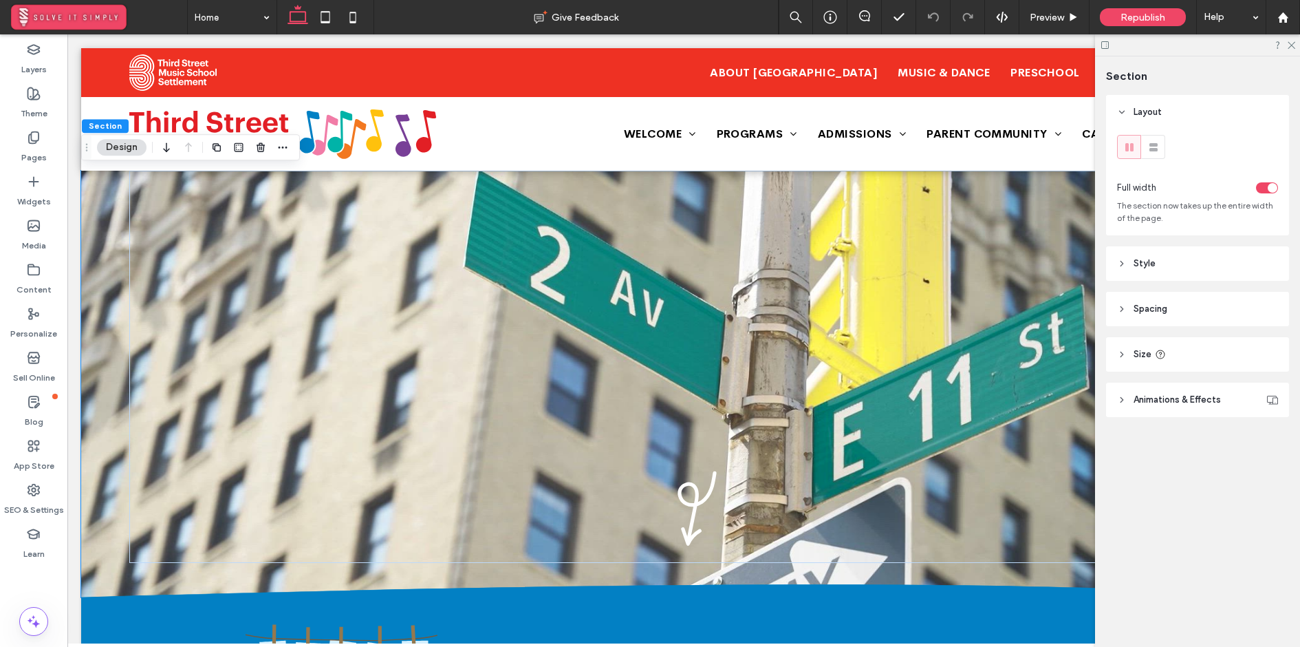
click at [1217, 407] on span "Animations & Effects" at bounding box center [1177, 400] width 87 height 14
click at [1181, 270] on header "Style" at bounding box center [1197, 263] width 183 height 34
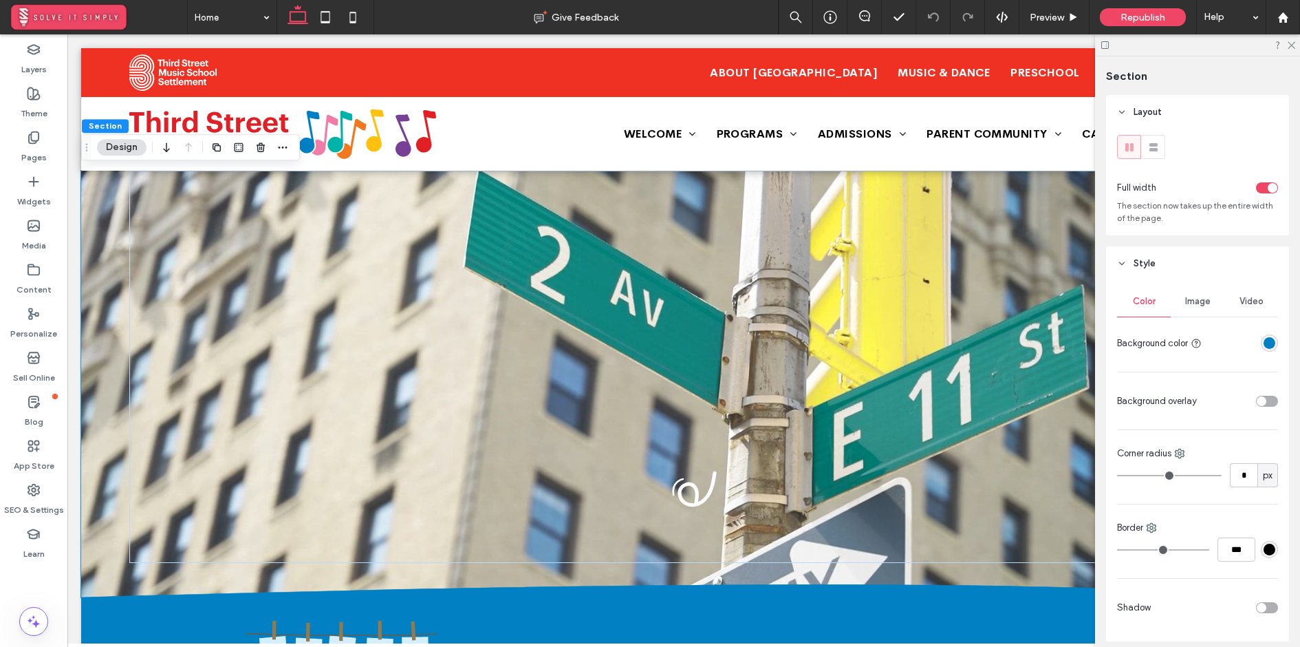
click at [1247, 306] on span "Video" at bounding box center [1252, 301] width 24 height 11
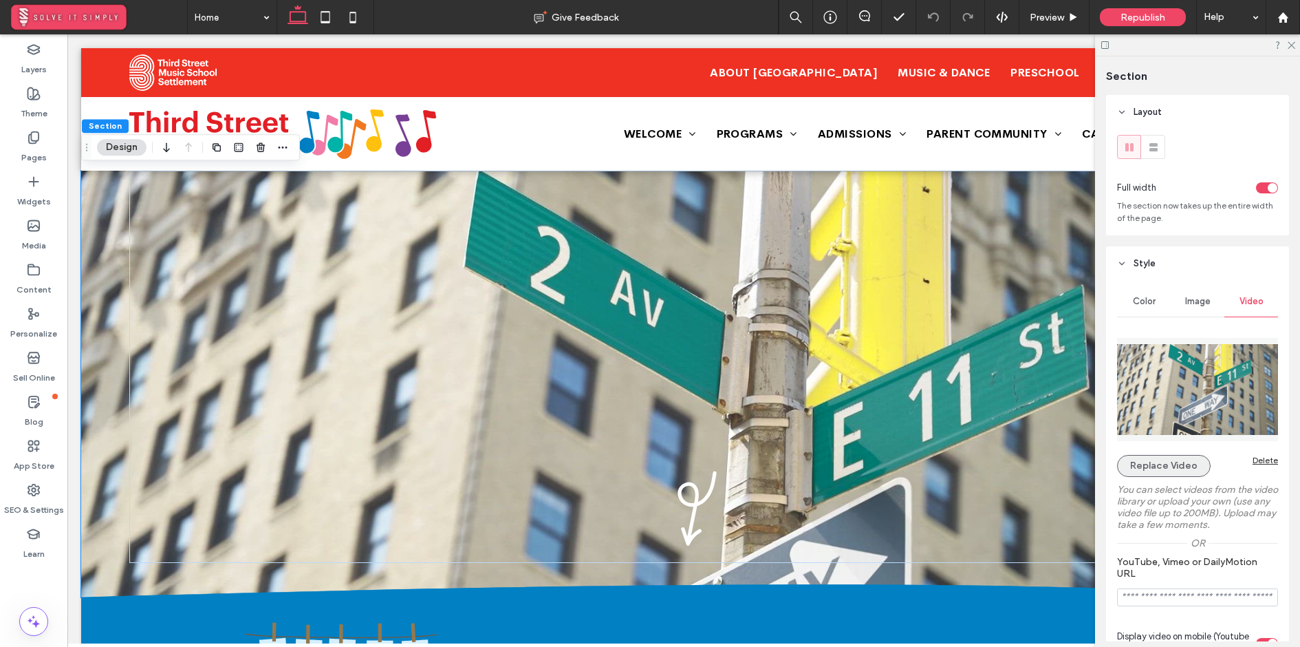
click at [1195, 467] on button "Replace Video" at bounding box center [1164, 466] width 94 height 22
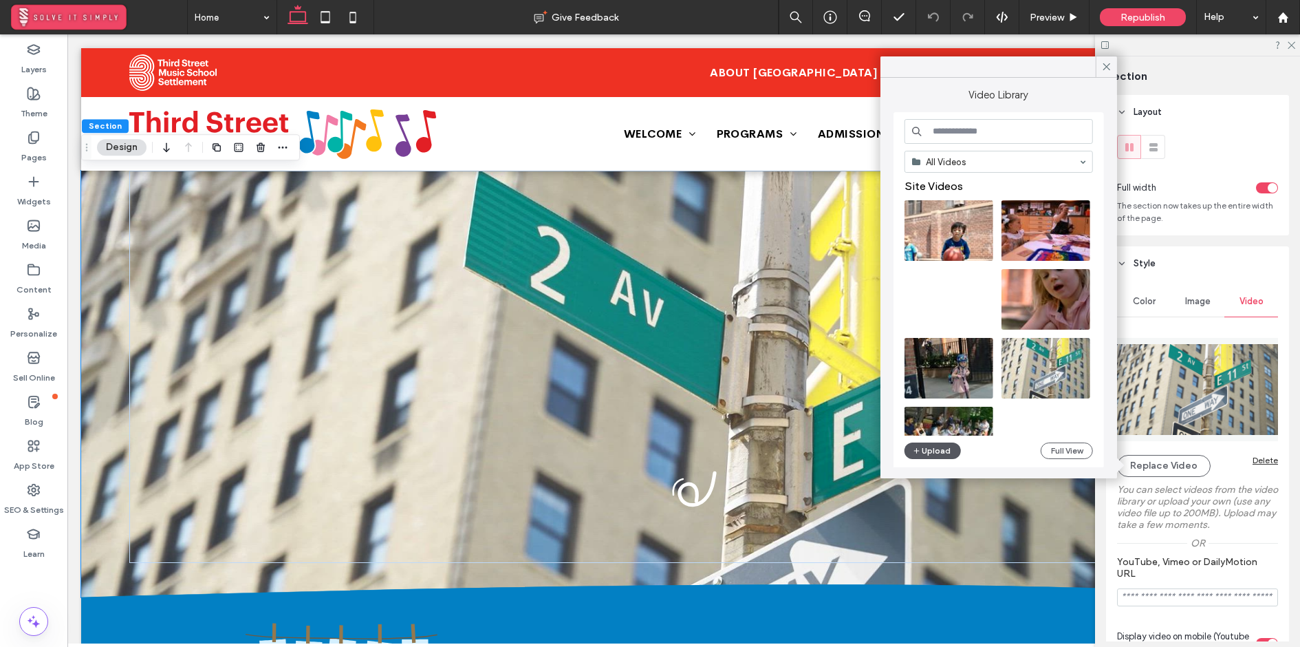
click at [941, 450] on button "Upload" at bounding box center [933, 450] width 56 height 17
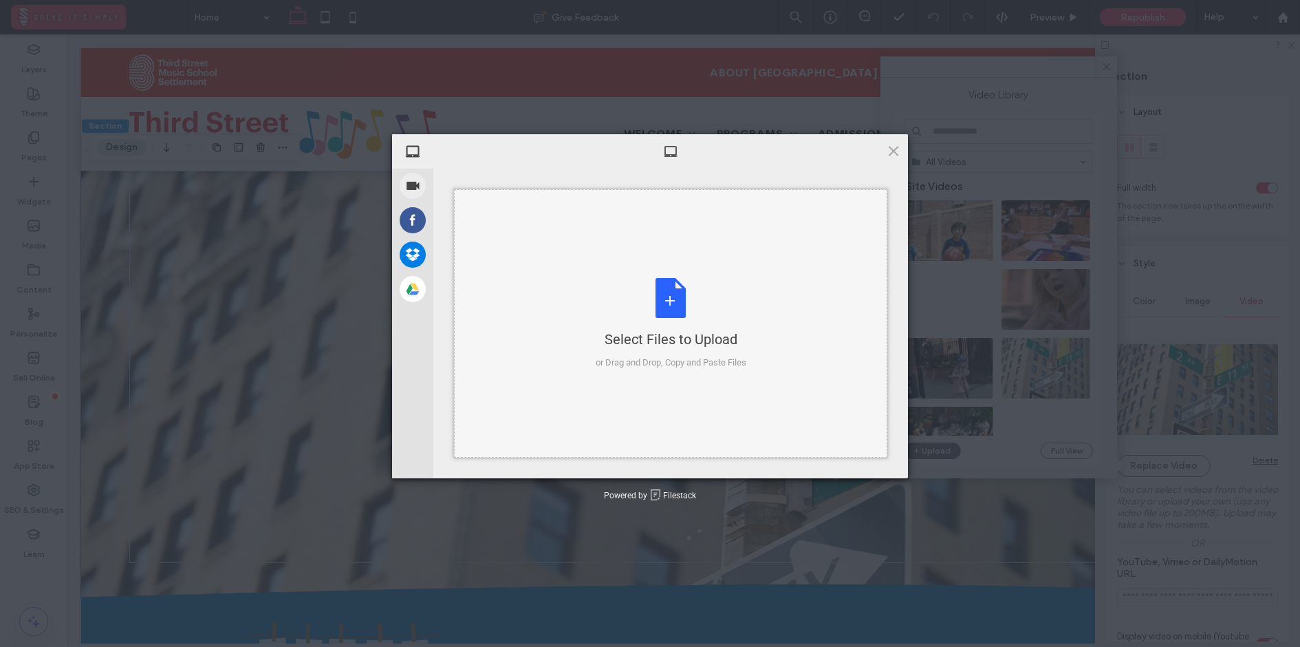
click at [650, 314] on div "Select Files to Upload or Drag and Drop, Copy and Paste Files" at bounding box center [671, 324] width 151 height 92
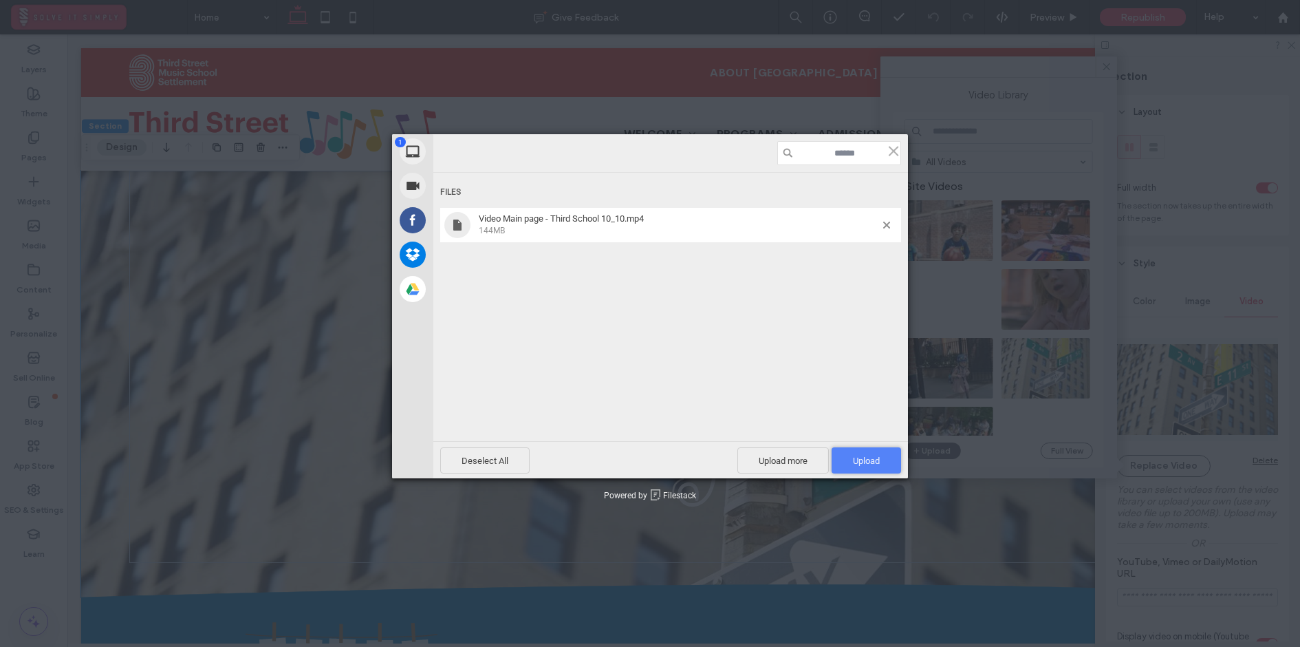
click at [860, 461] on span "Upload 1" at bounding box center [866, 461] width 27 height 10
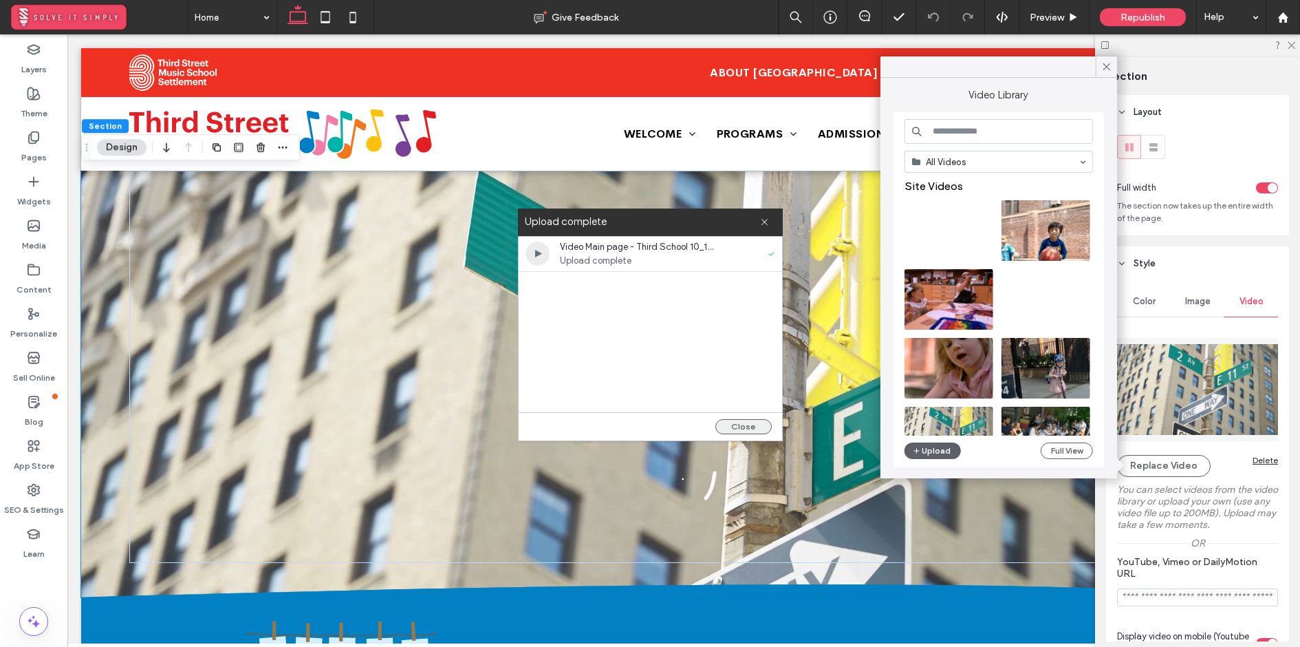
click at [750, 425] on button "Close" at bounding box center [744, 426] width 56 height 15
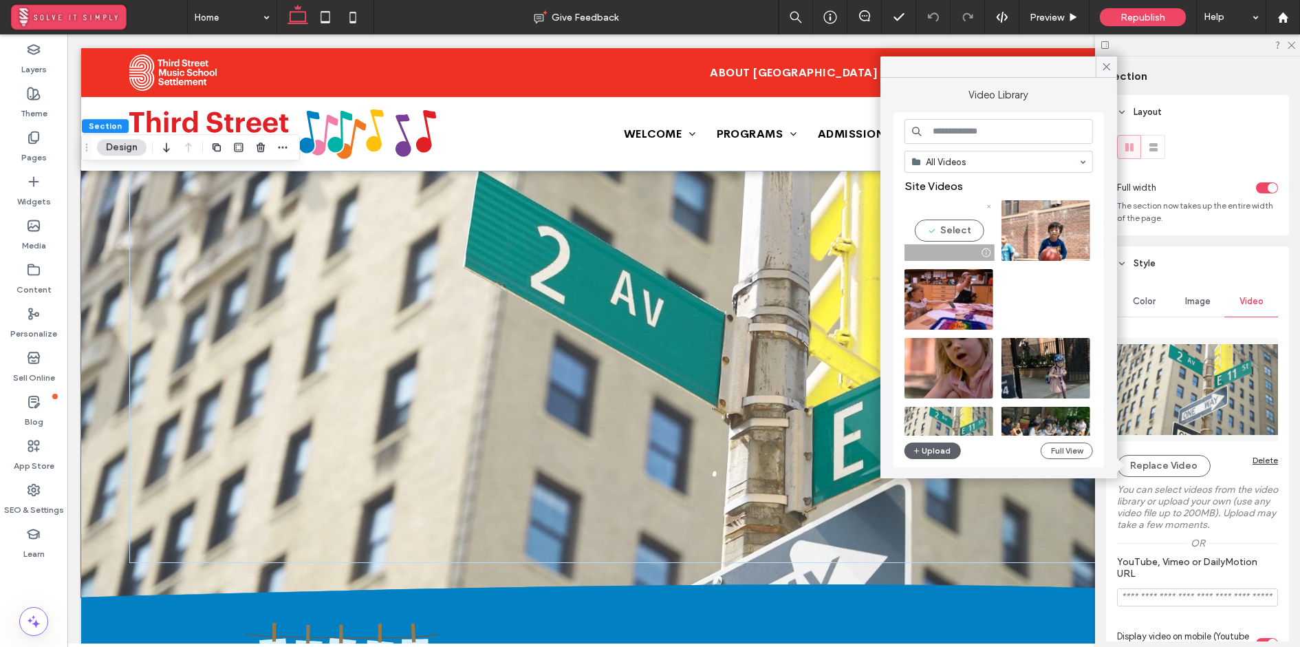
click at [961, 229] on video at bounding box center [949, 230] width 89 height 61
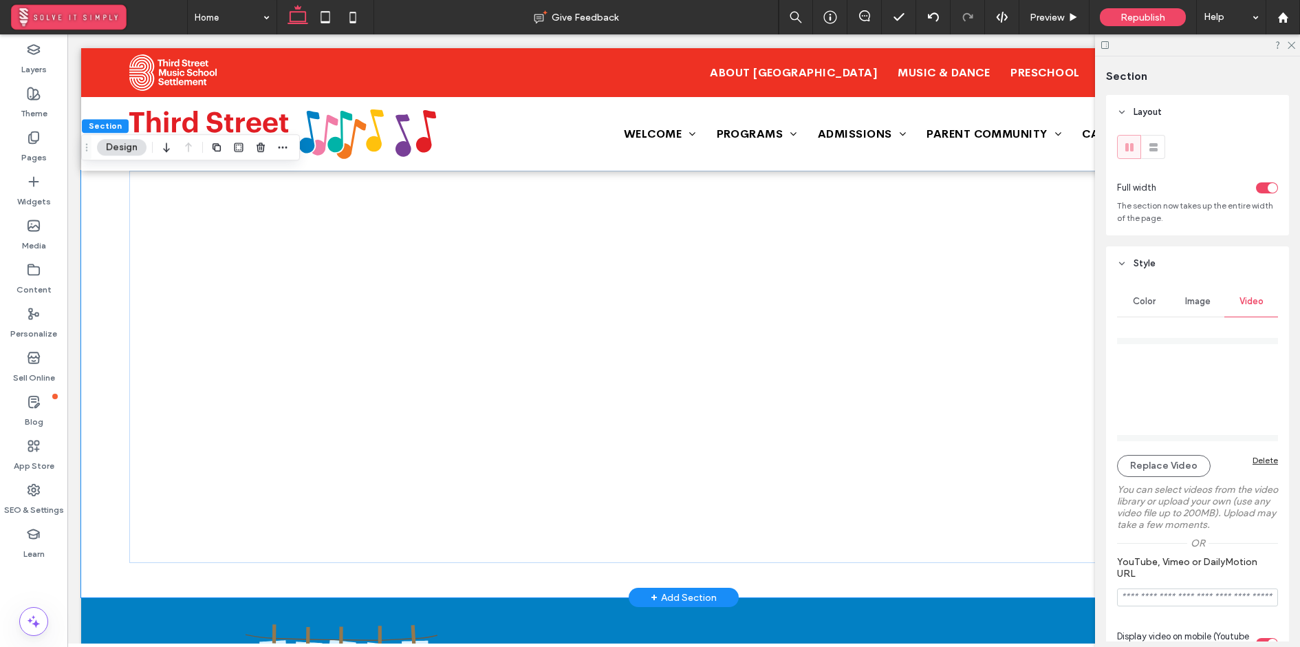
click at [111, 268] on div at bounding box center [684, 384] width 1206 height 427
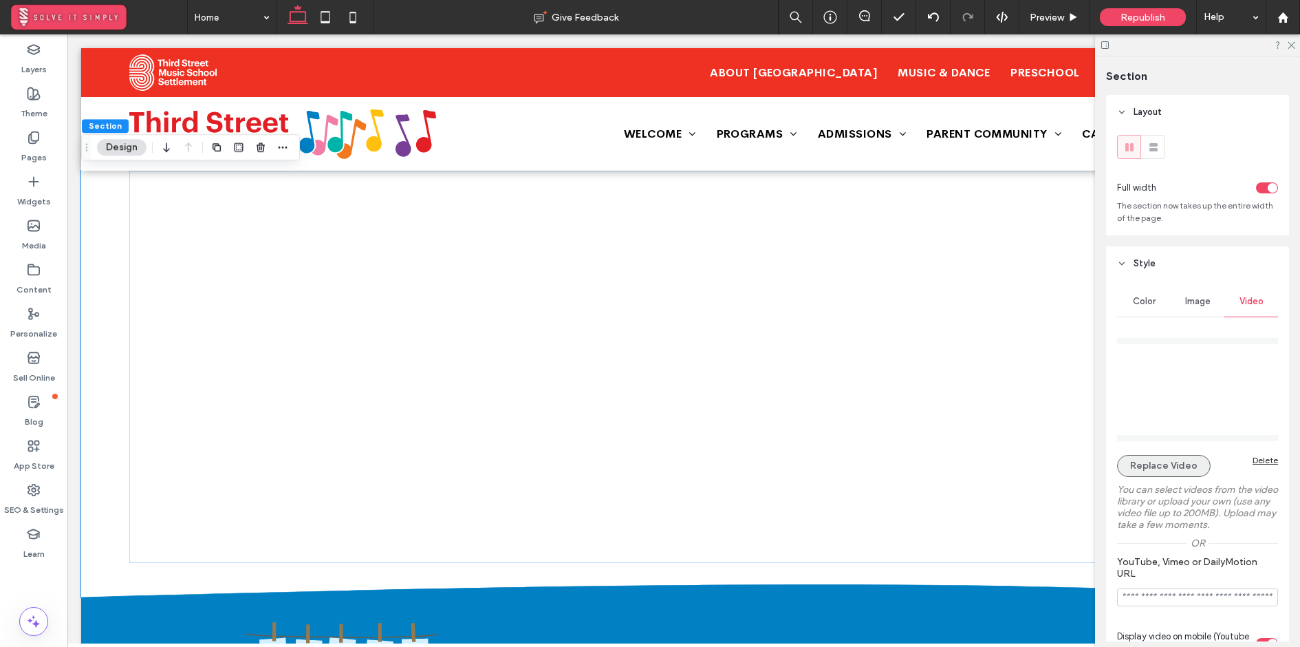
click at [1175, 463] on button "Replace Video" at bounding box center [1164, 466] width 94 height 22
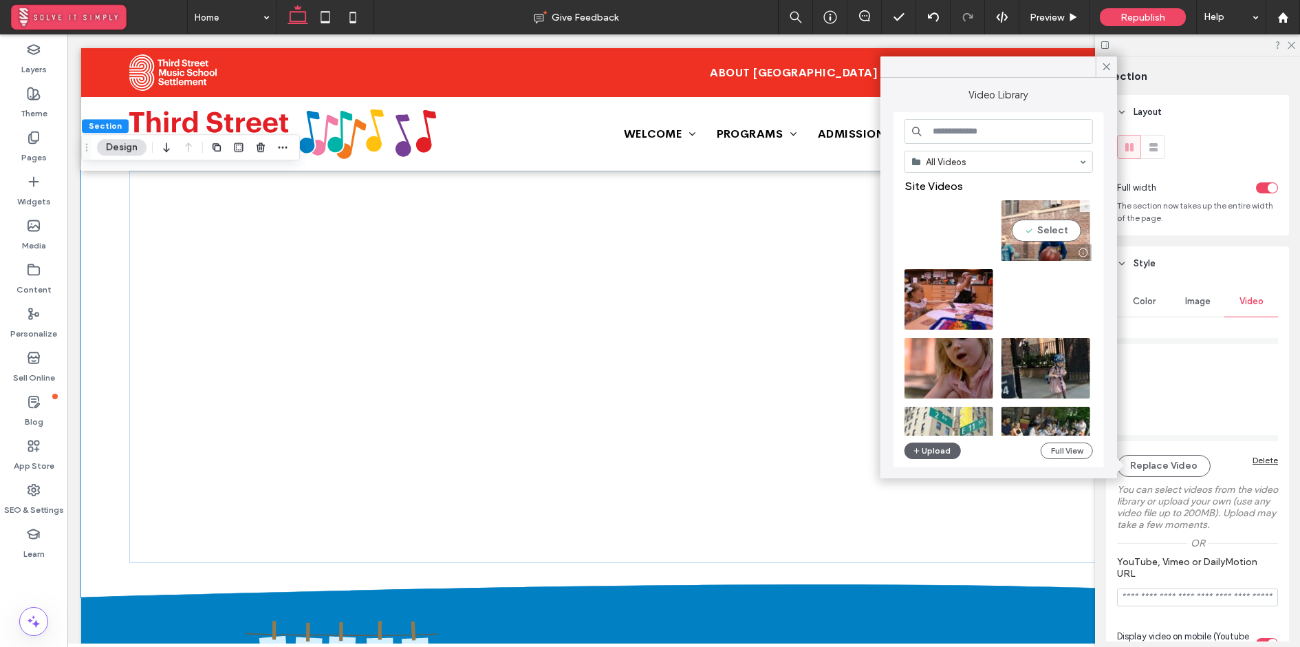
click at [1086, 205] on icon at bounding box center [1086, 207] width 6 height 6
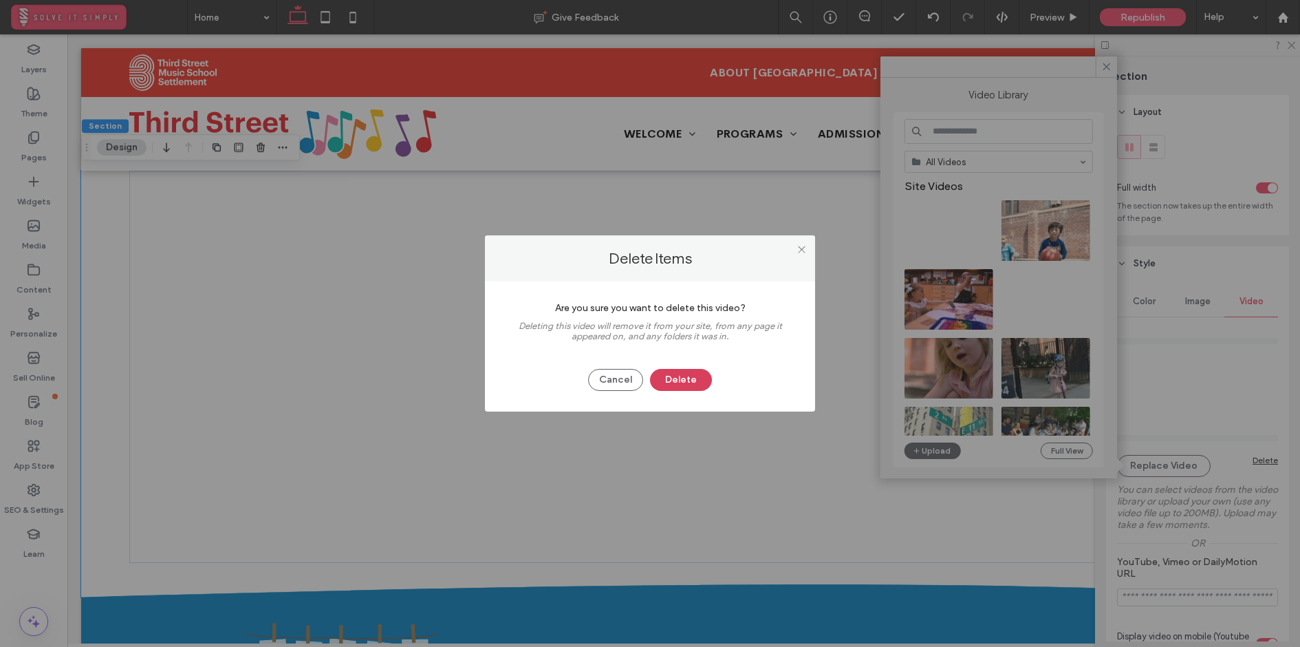
click at [680, 377] on button "Delete" at bounding box center [681, 380] width 62 height 22
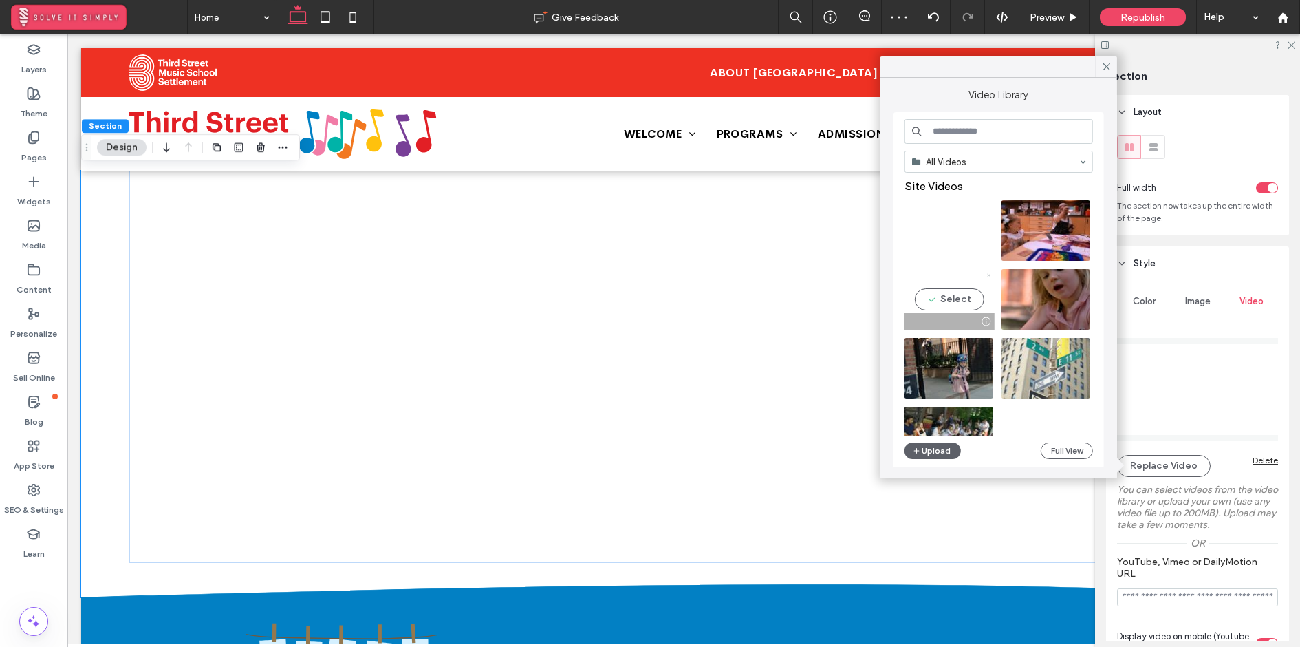
click at [988, 273] on icon at bounding box center [989, 275] width 6 height 6
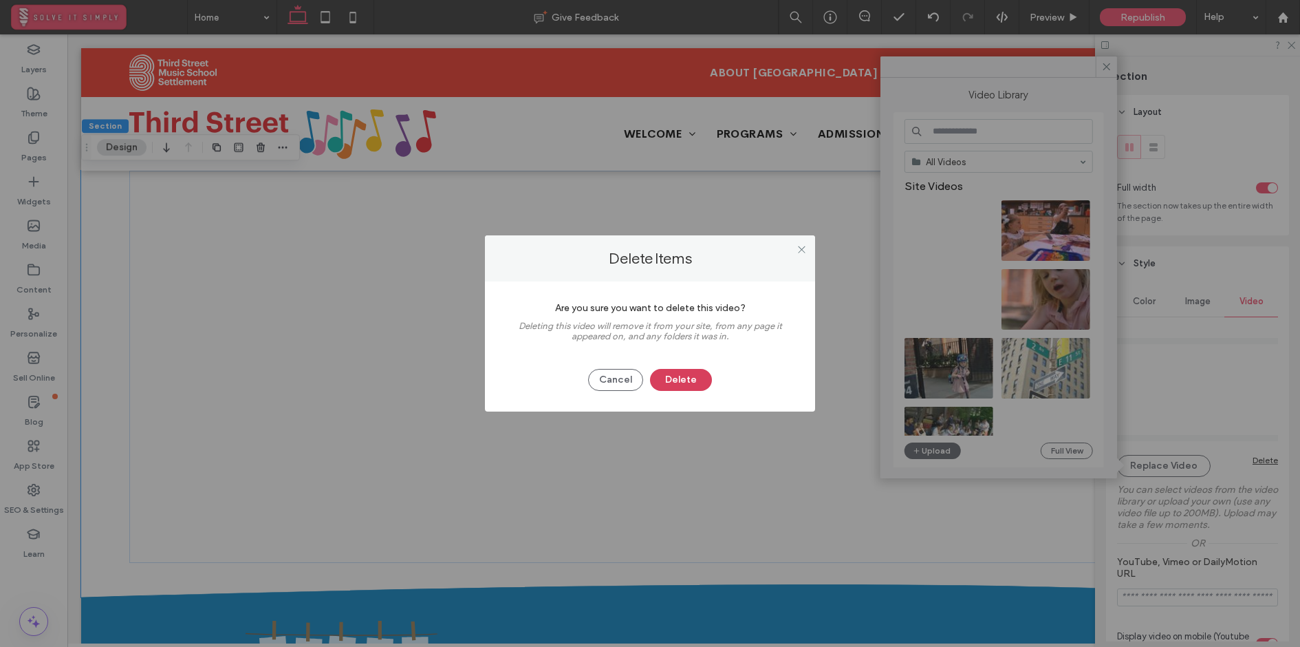
click at [696, 387] on button "Delete" at bounding box center [681, 380] width 62 height 22
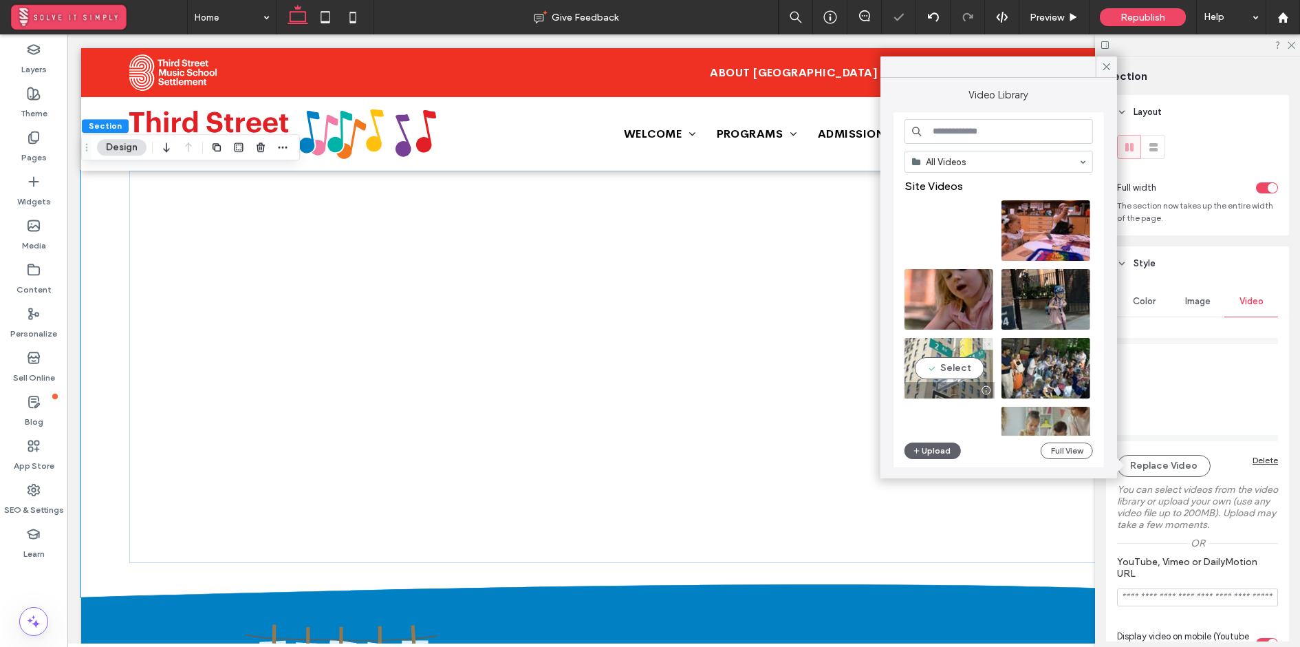
click at [989, 341] on icon at bounding box center [989, 344] width 6 height 6
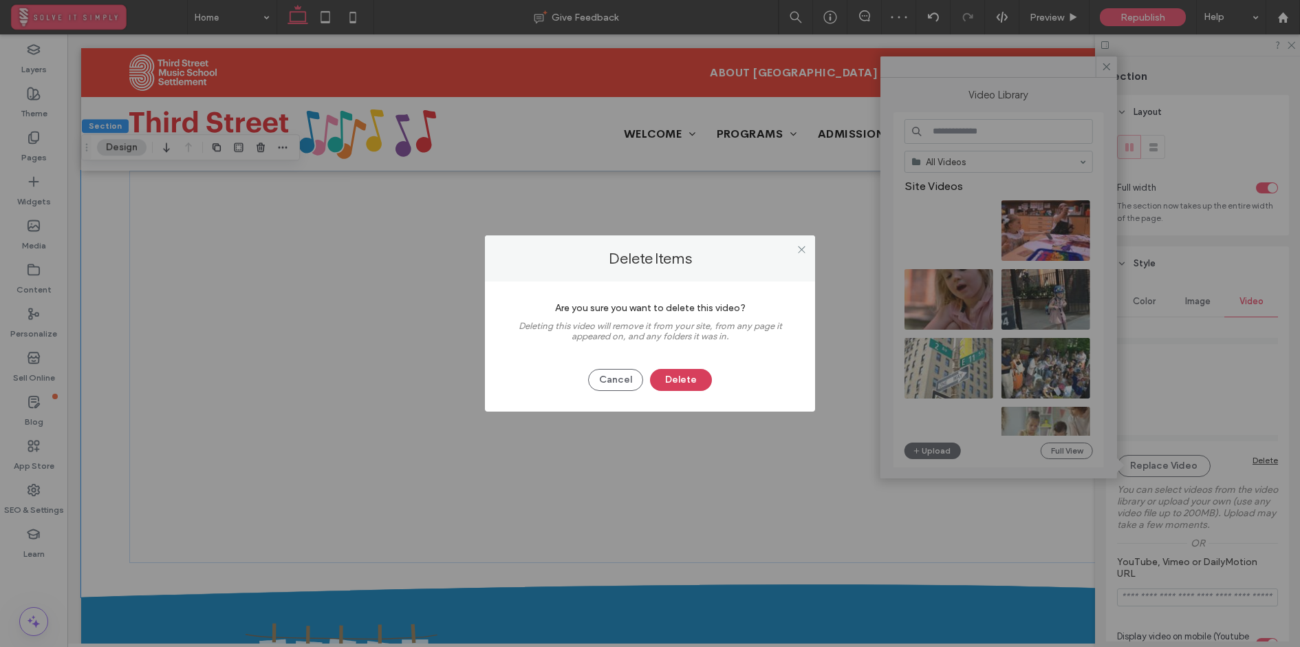
click at [694, 374] on button "Delete" at bounding box center [681, 380] width 62 height 22
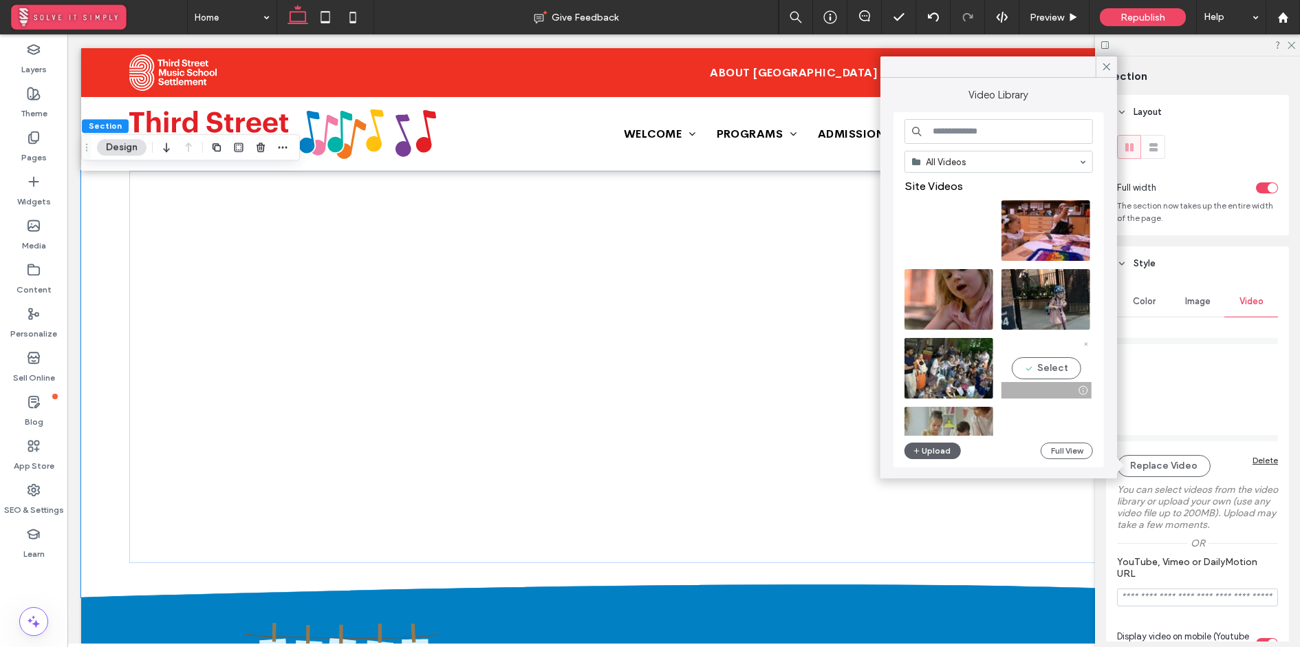
click at [1089, 344] on div at bounding box center [1086, 344] width 12 height 12
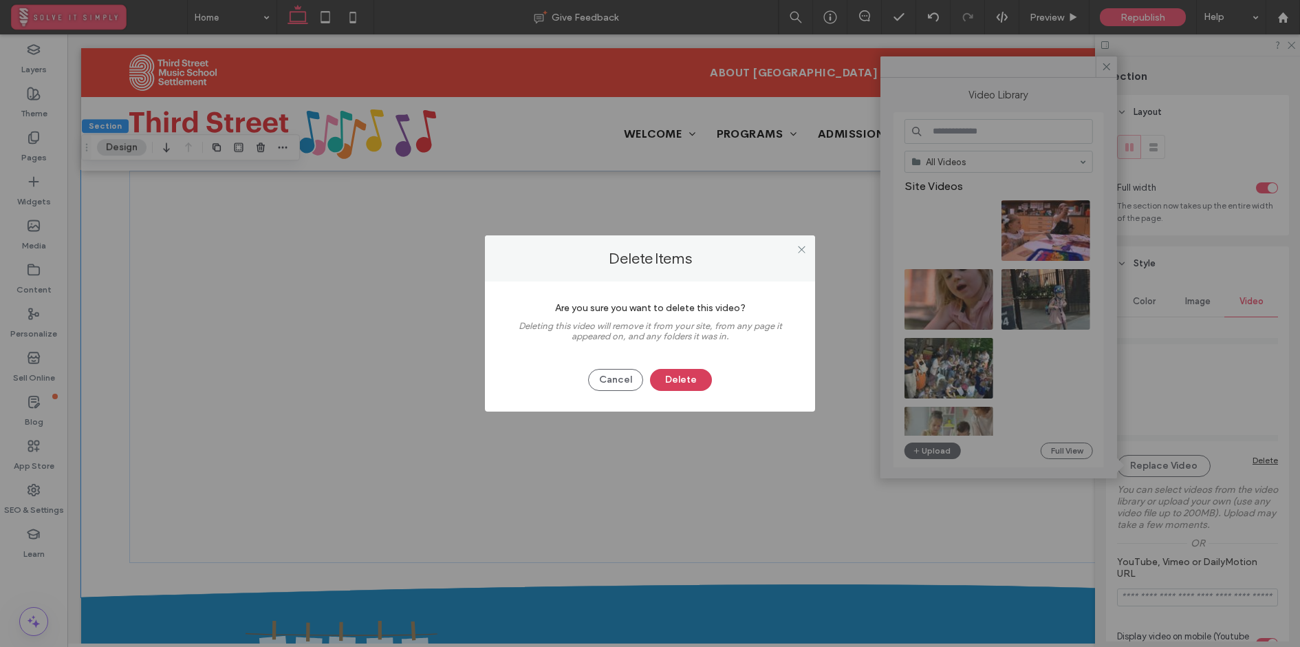
click at [682, 377] on button "Delete" at bounding box center [681, 380] width 62 height 22
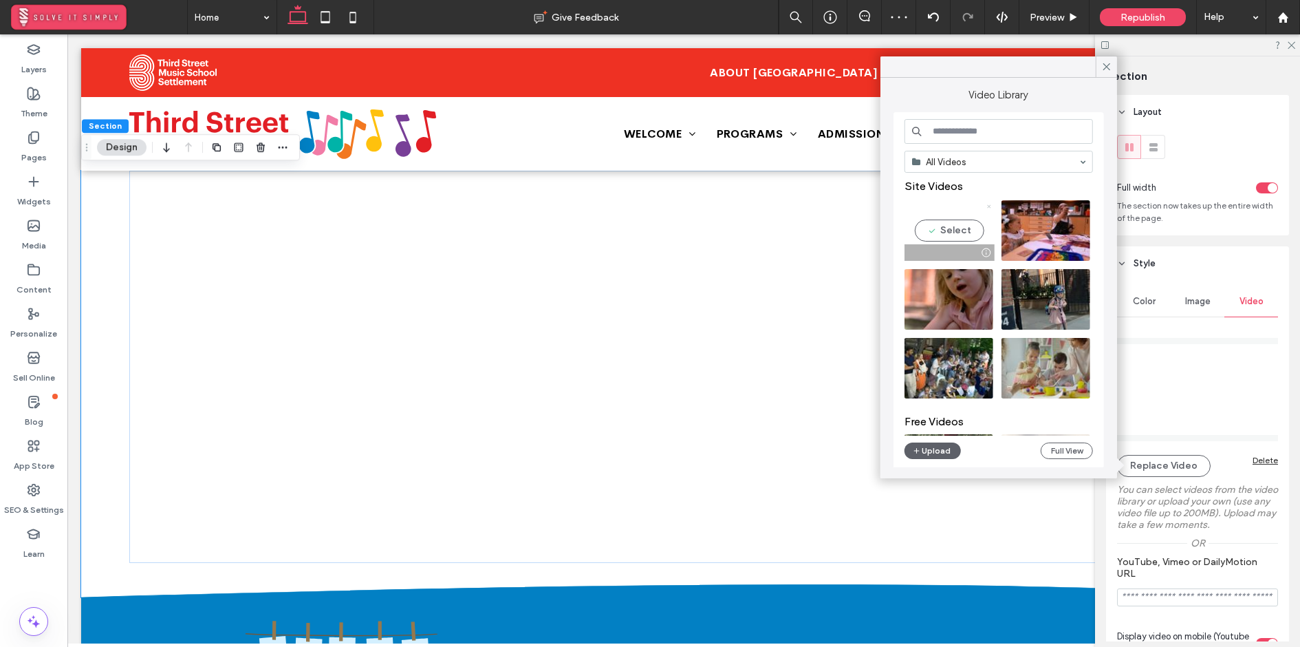
click at [989, 204] on icon at bounding box center [989, 207] width 6 height 6
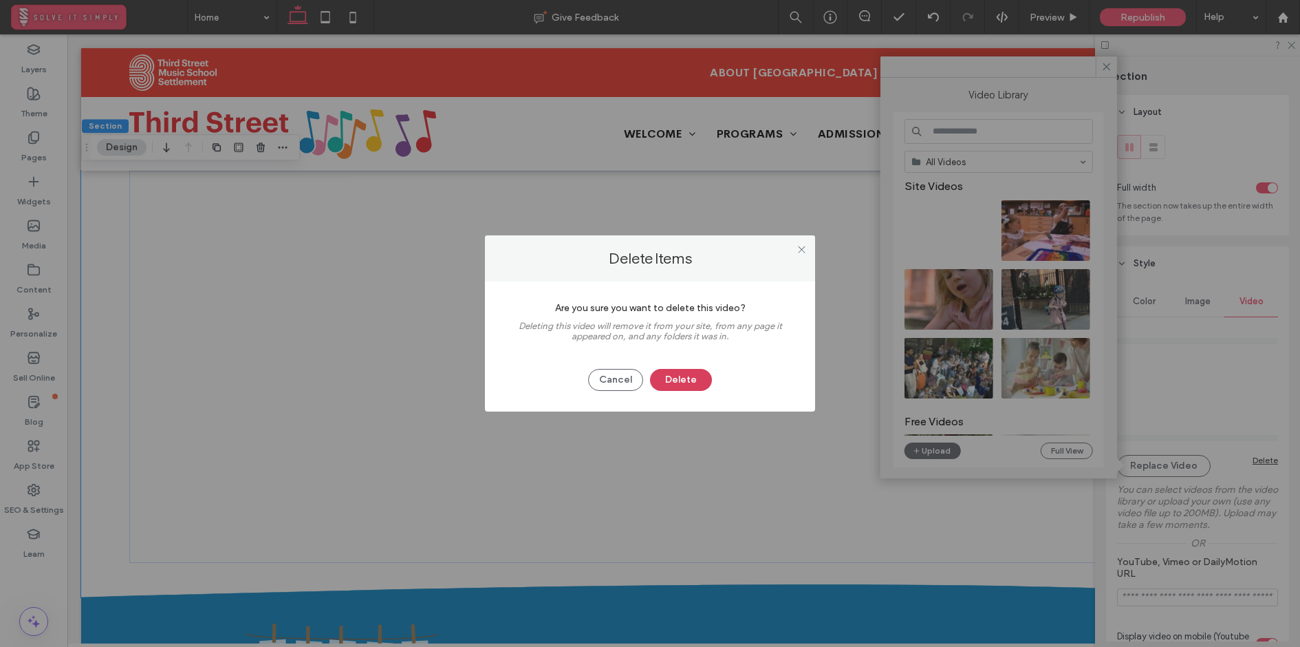
click at [695, 376] on button "Delete" at bounding box center [681, 380] width 62 height 22
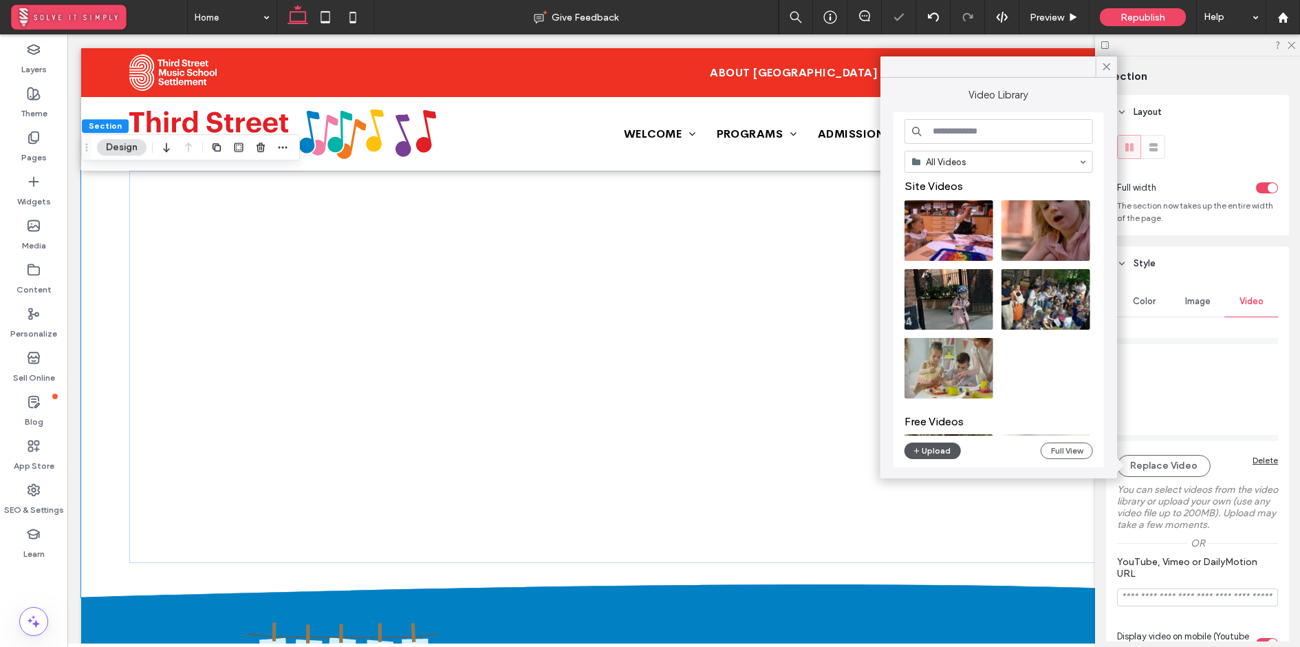
click at [927, 449] on button "Upload" at bounding box center [933, 450] width 56 height 17
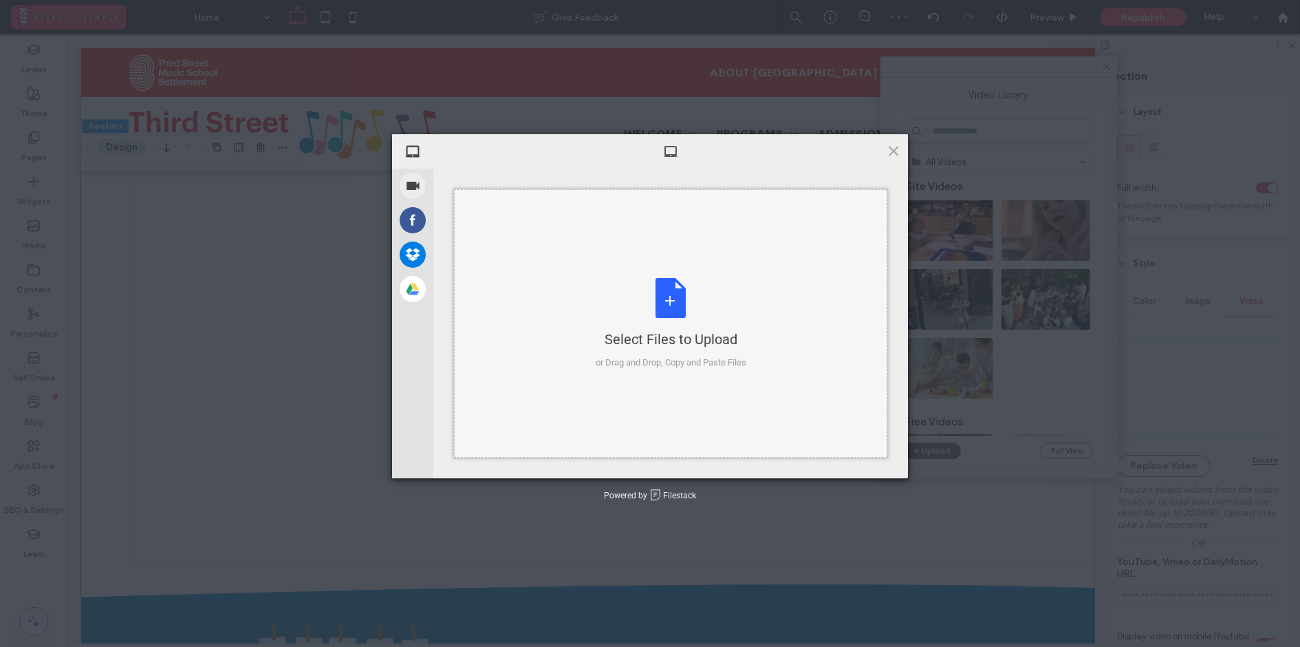
click at [680, 330] on div "Select Files to Upload" at bounding box center [671, 339] width 151 height 19
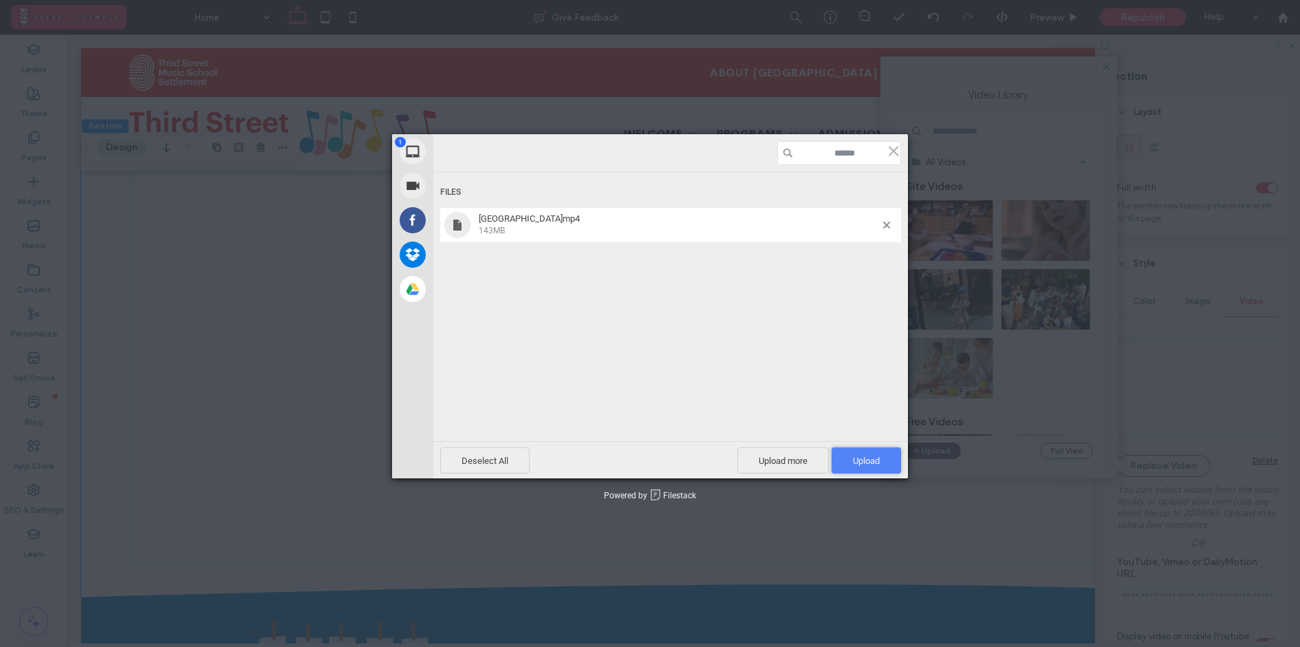
click at [870, 449] on span "Upload 1" at bounding box center [866, 460] width 69 height 26
